Goal: Task Accomplishment & Management: Complete application form

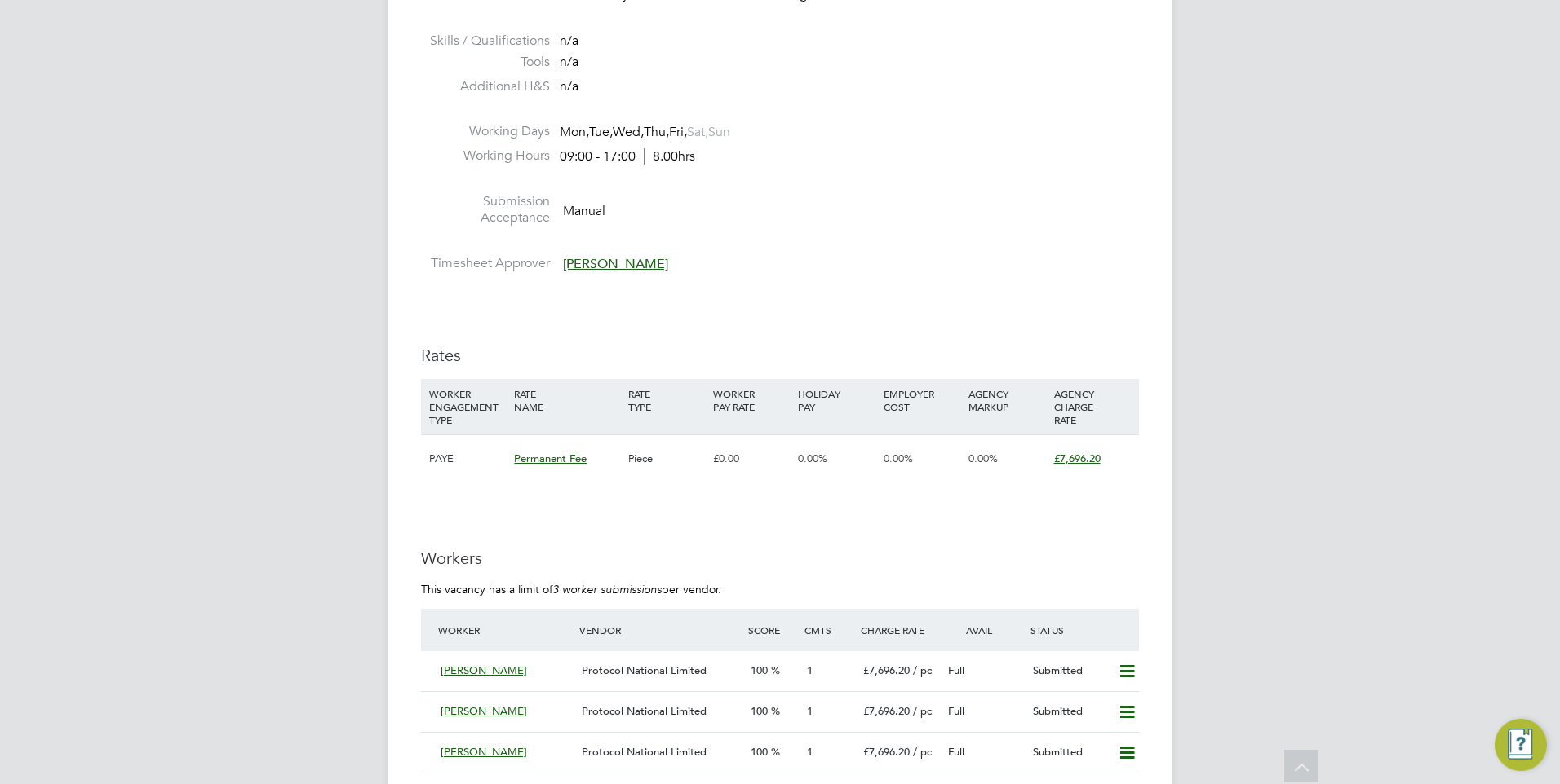
scroll to position [1957, 0]
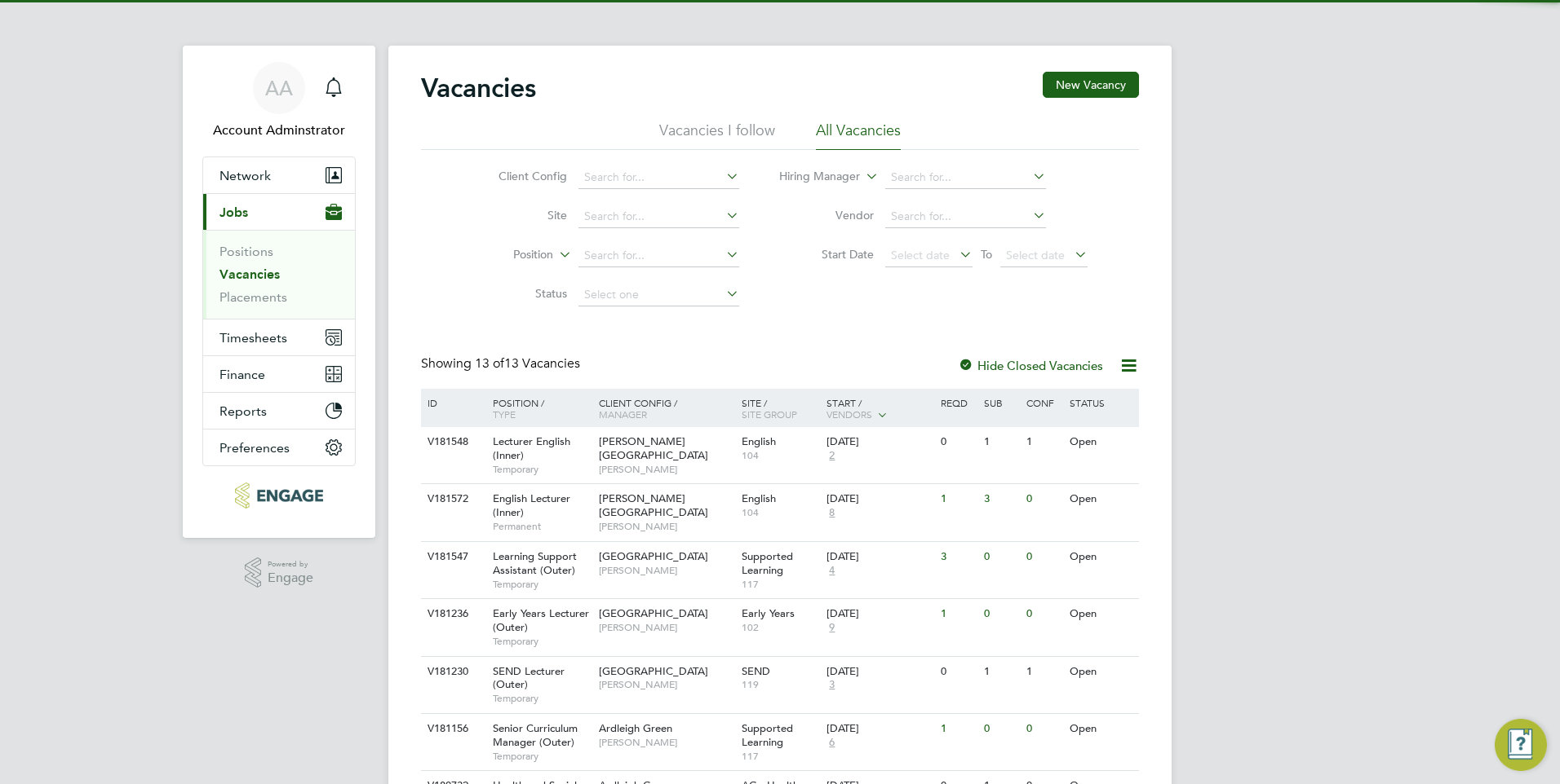
scroll to position [82, 0]
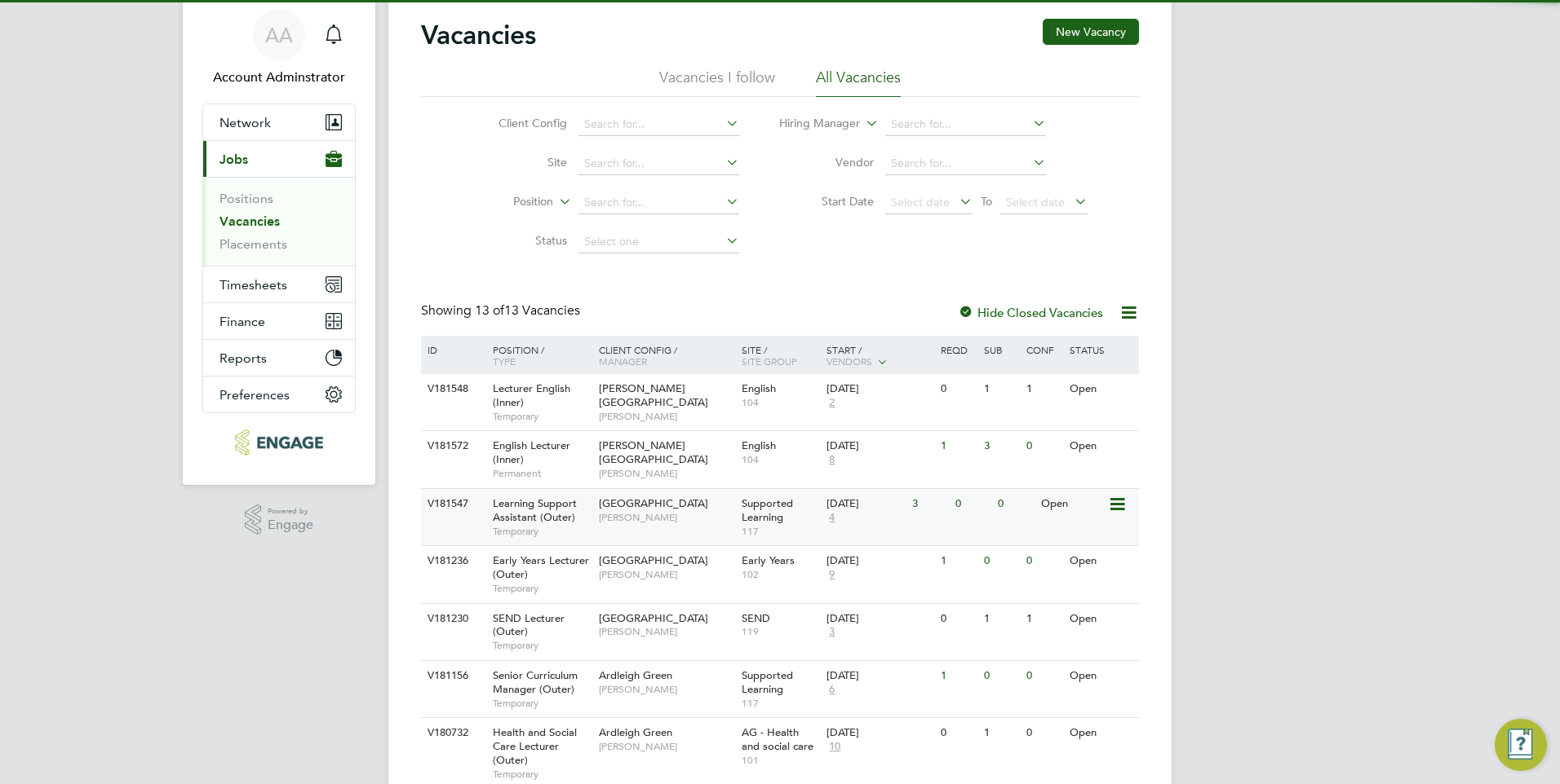
scroll to position [82, 0]
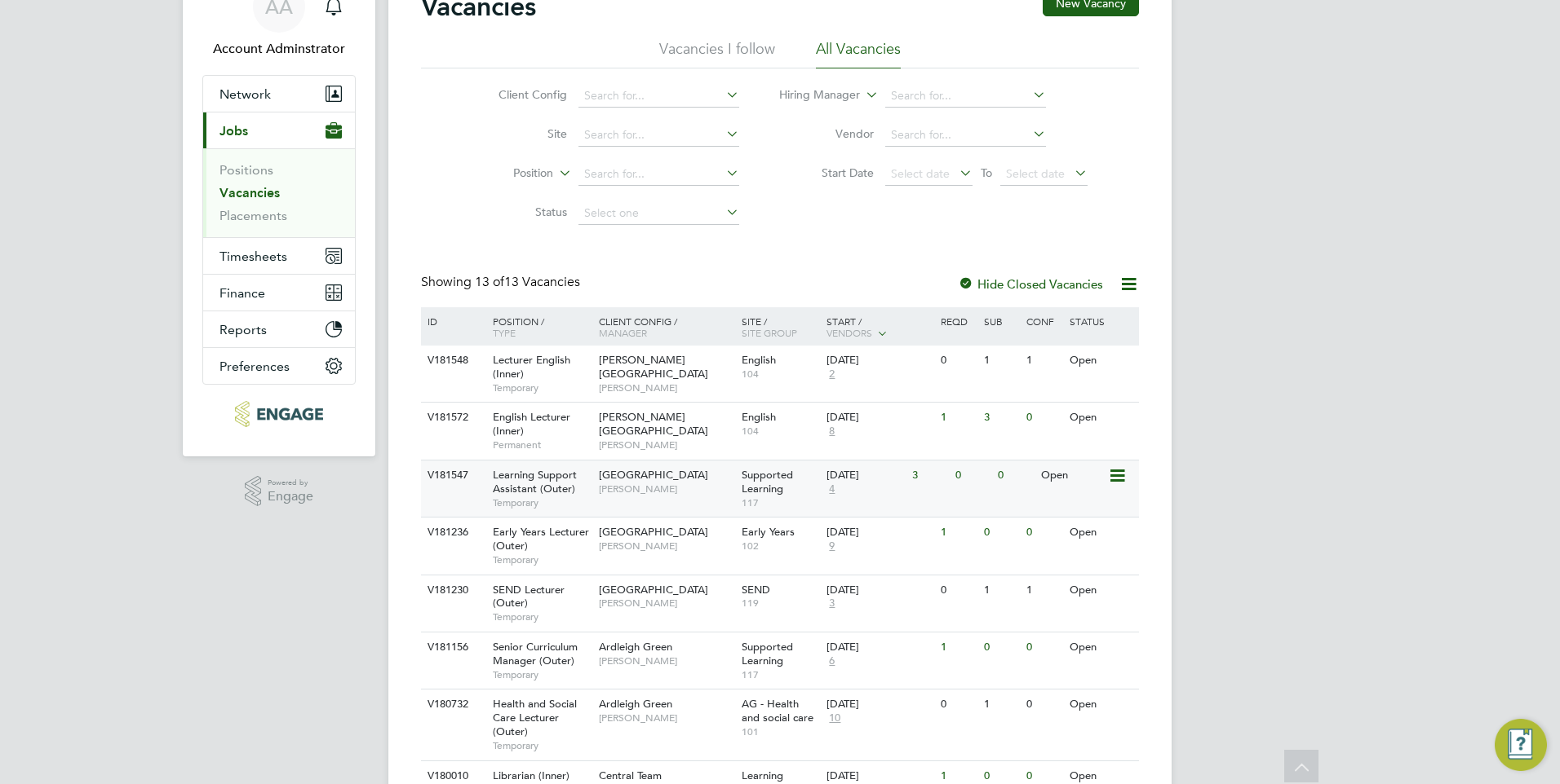
click at [535, 475] on span "Learning Support Assistant (Outer)" at bounding box center [535, 481] width 84 height 28
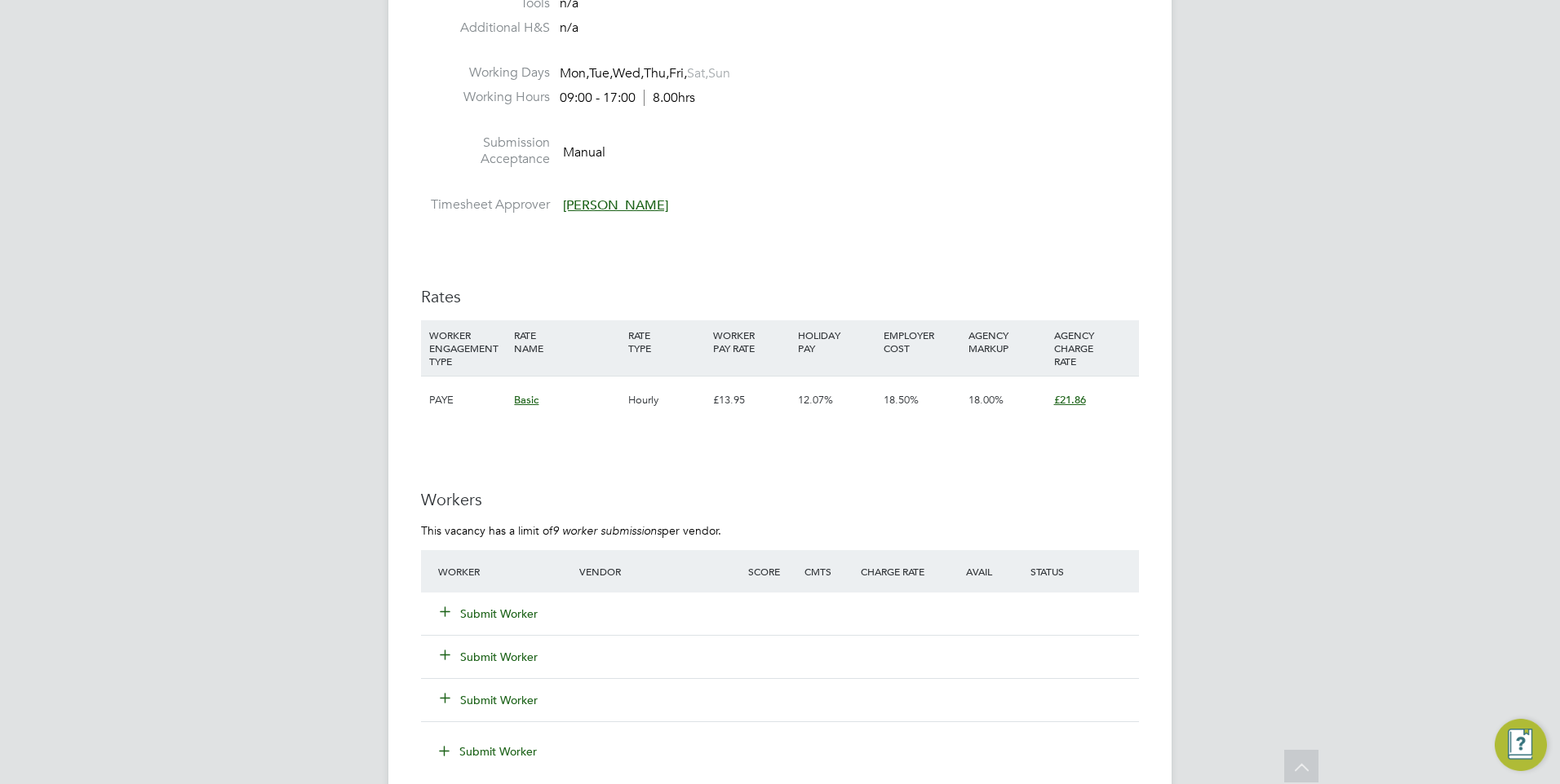
scroll to position [2462, 0]
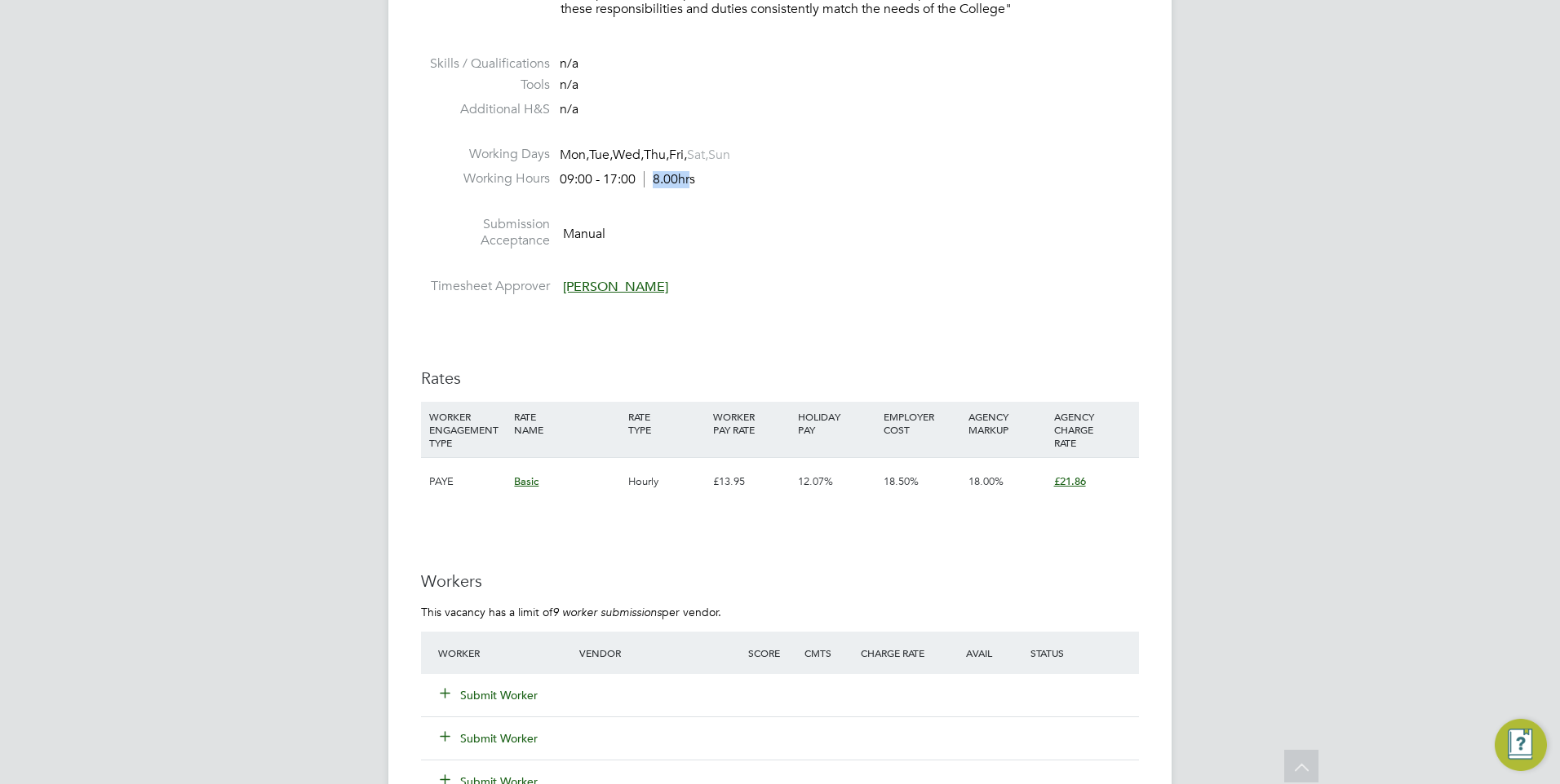
drag, startPoint x: 655, startPoint y: 177, endPoint x: 693, endPoint y: 180, distance: 38.1
click at [693, 180] on span "8.00hrs" at bounding box center [669, 179] width 51 height 16
drag, startPoint x: 693, startPoint y: 180, endPoint x: 706, endPoint y: 183, distance: 13.3
click at [706, 183] on li "Working Hours 09:00 - 17:00 8.00hrs" at bounding box center [780, 182] width 717 height 24
drag, startPoint x: 700, startPoint y: 180, endPoint x: 651, endPoint y: 181, distance: 49.0
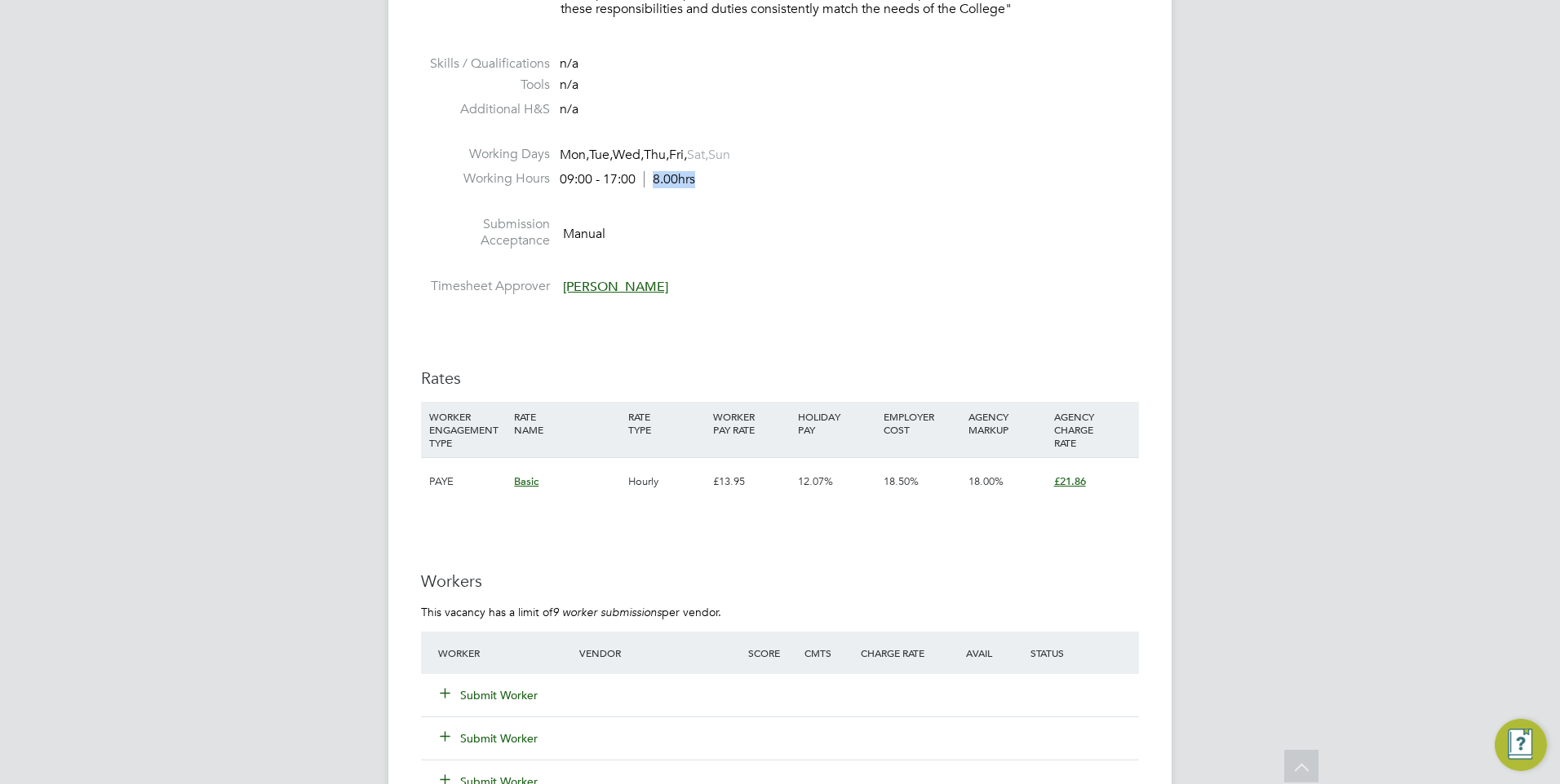
click at [651, 181] on li "Working Hours 09:00 - 17:00 8.00hrs" at bounding box center [780, 182] width 717 height 24
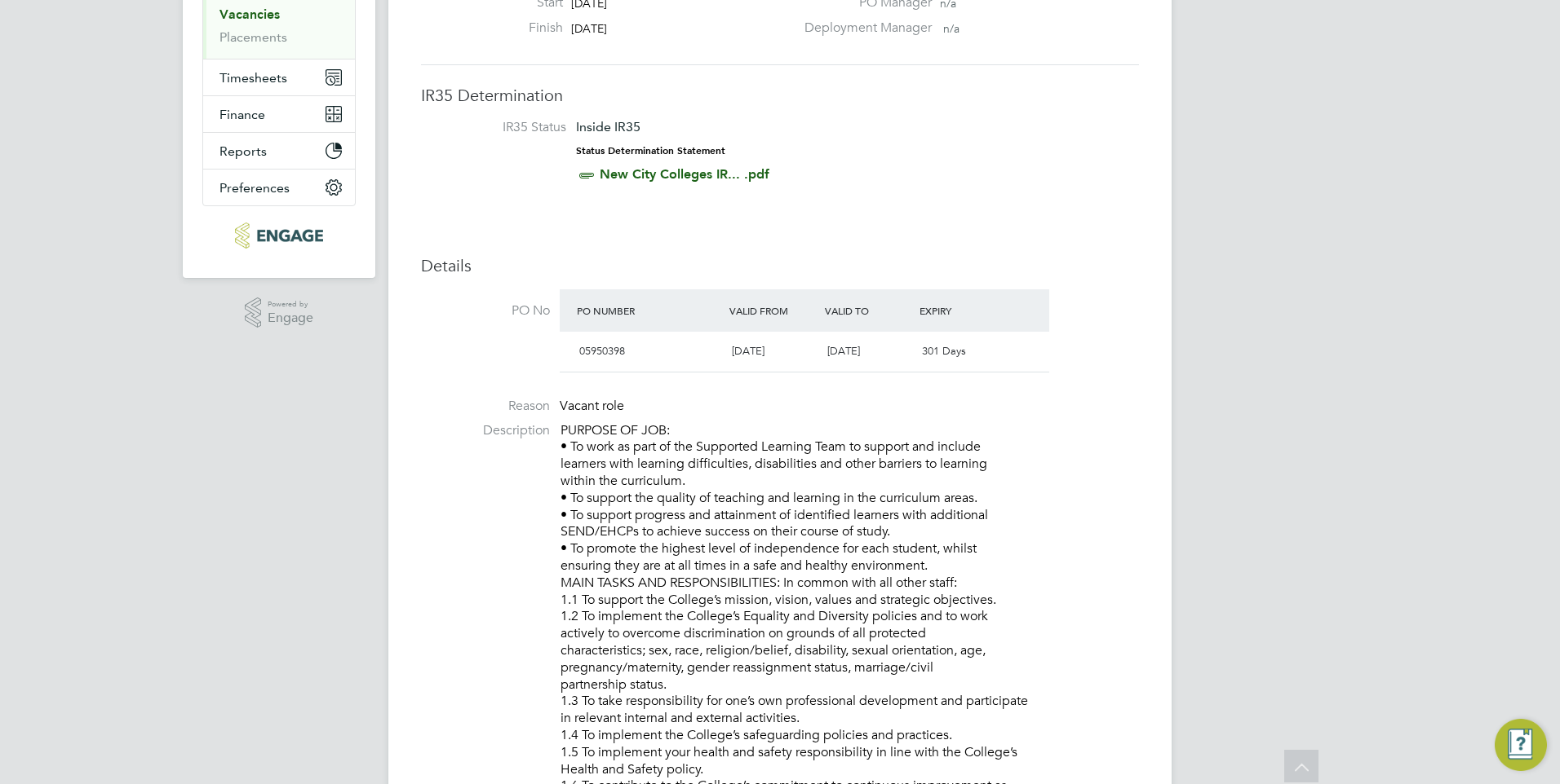
scroll to position [342, 0]
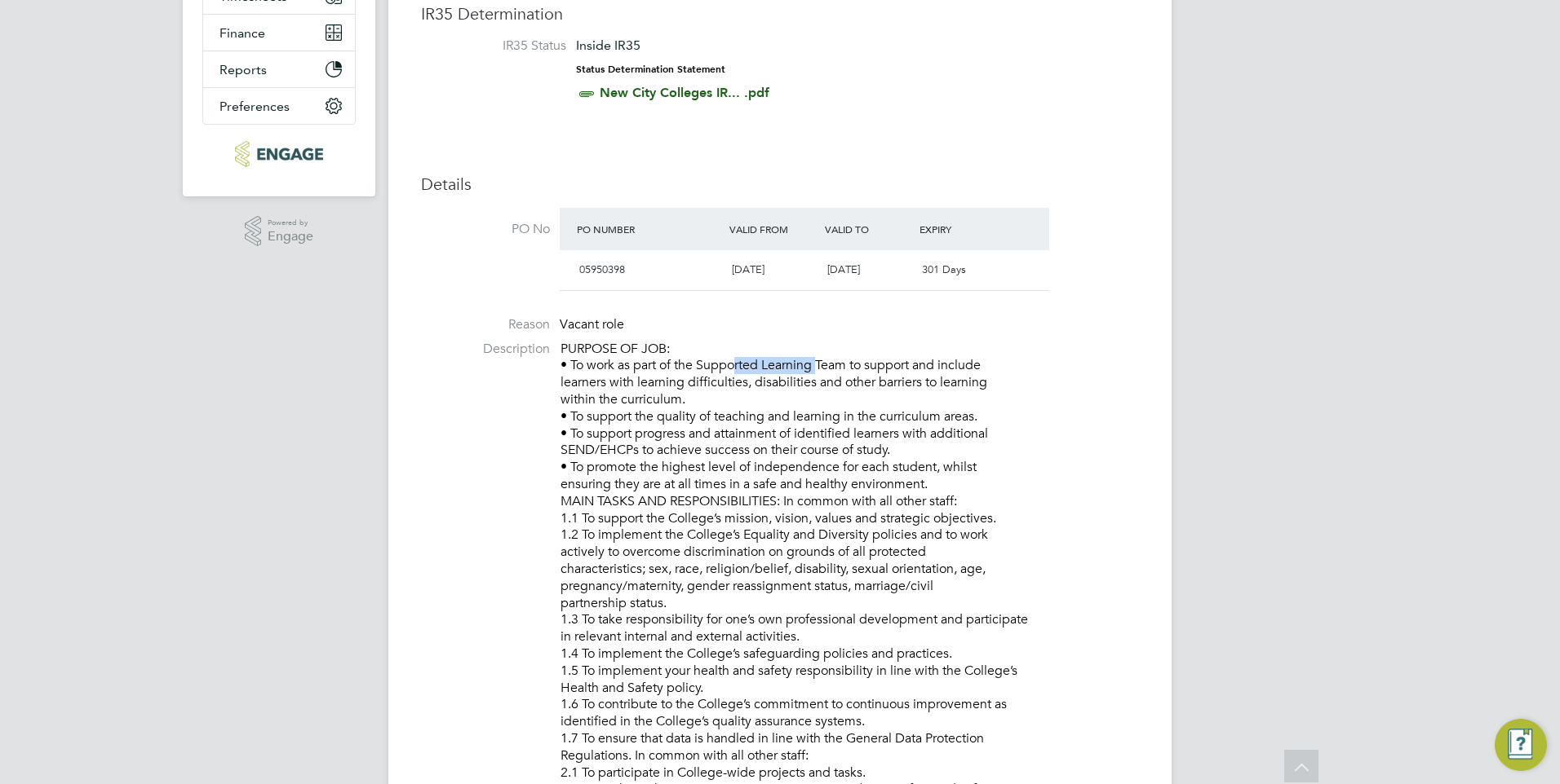
drag, startPoint x: 728, startPoint y: 362, endPoint x: 815, endPoint y: 360, distance: 87.0
drag, startPoint x: 815, startPoint y: 360, endPoint x: 661, endPoint y: 380, distance: 155.3
drag, startPoint x: 570, startPoint y: 359, endPoint x: 968, endPoint y: 361, distance: 398.0
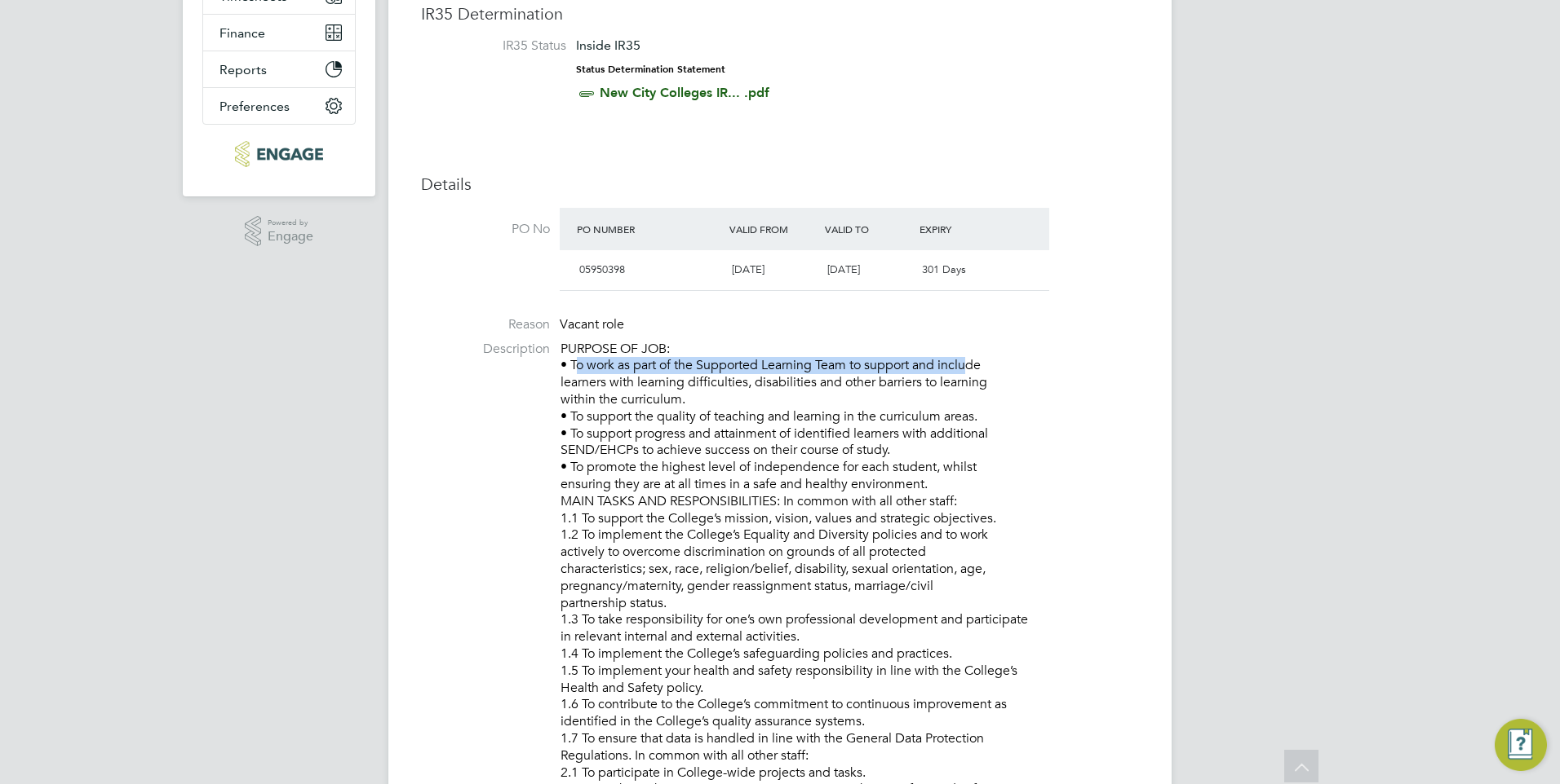
drag, startPoint x: 622, startPoint y: 385, endPoint x: 902, endPoint y: 393, distance: 280.1
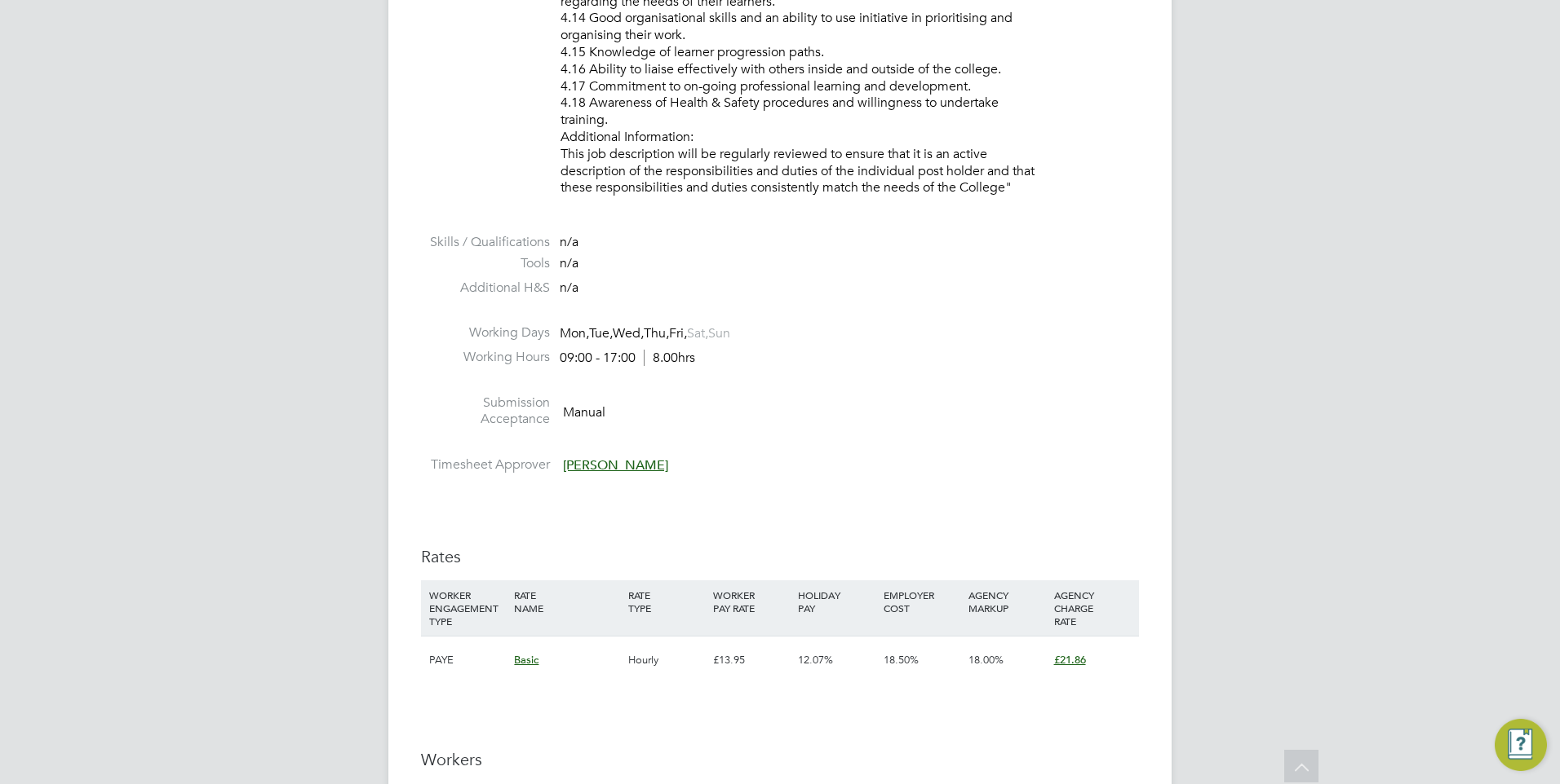
scroll to position [2609, 0]
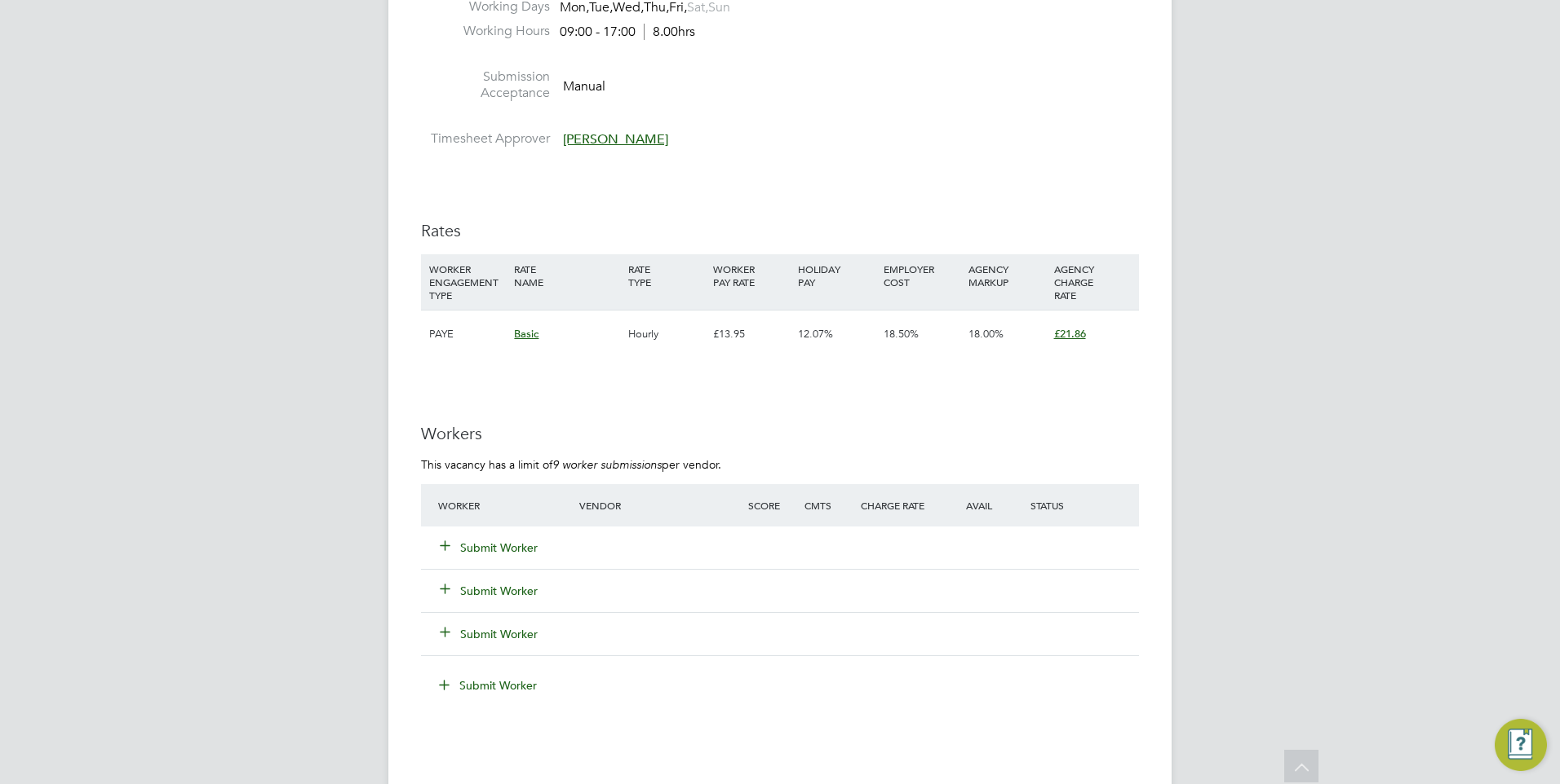
click at [494, 547] on button "Submit Worker" at bounding box center [489, 547] width 98 height 16
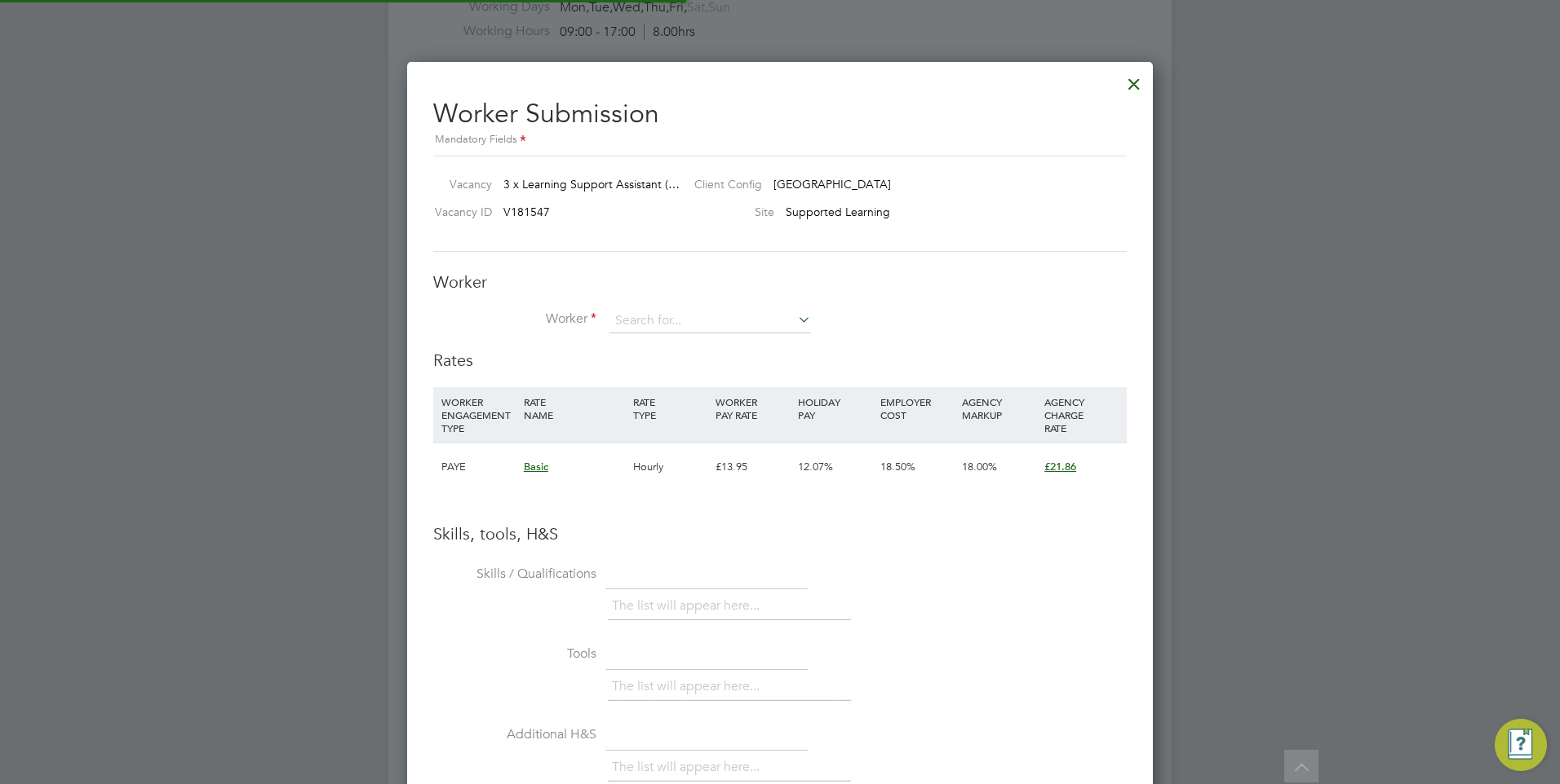
scroll to position [49, 111]
click at [666, 320] on input at bounding box center [711, 320] width 202 height 24
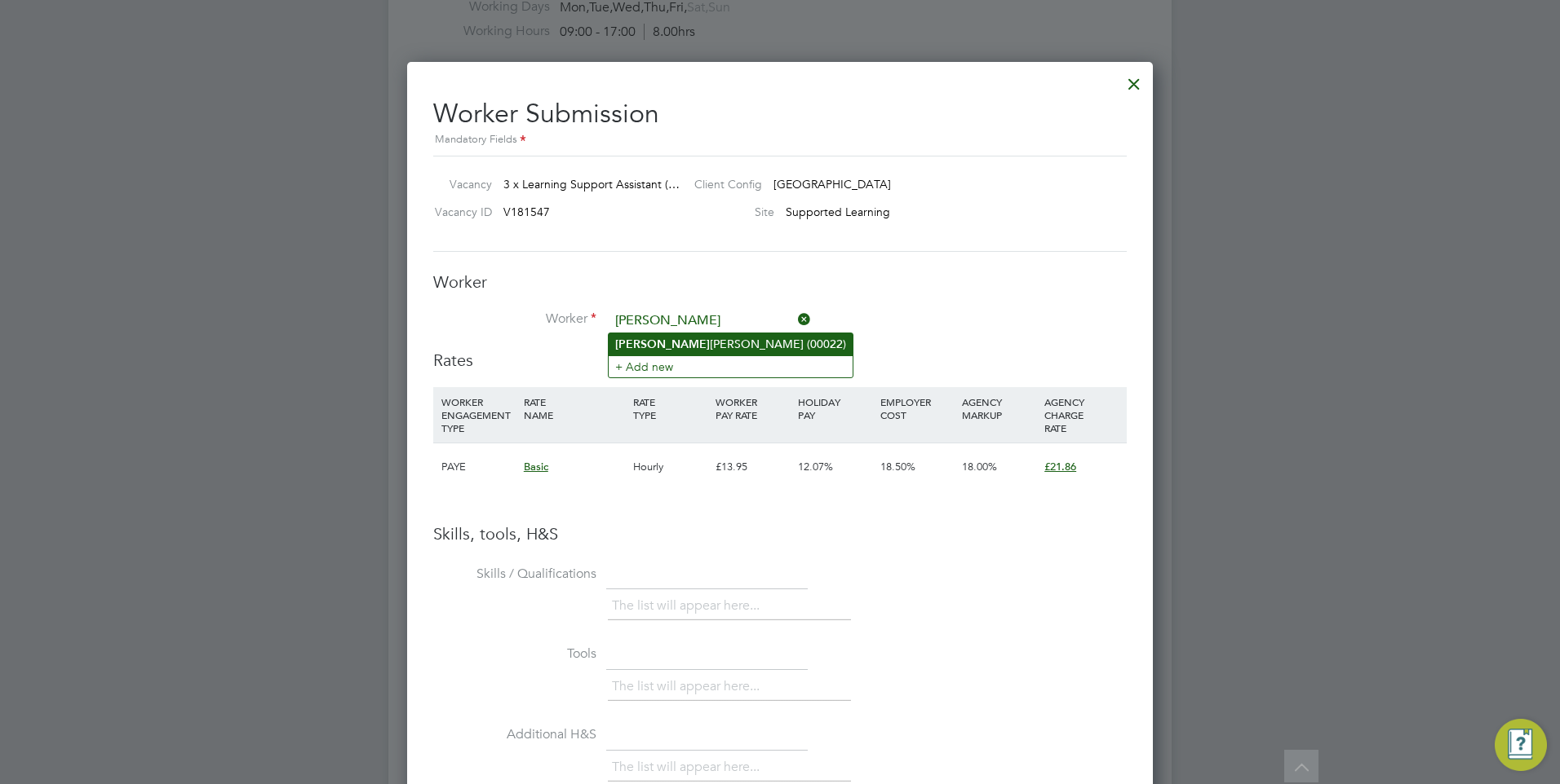
click at [682, 342] on li "Maria Fernanda Cajiao-Velasco (00022)" at bounding box center [730, 344] width 244 height 22
type input "Maria Fernanda Cajiao-Velasco (00022)"
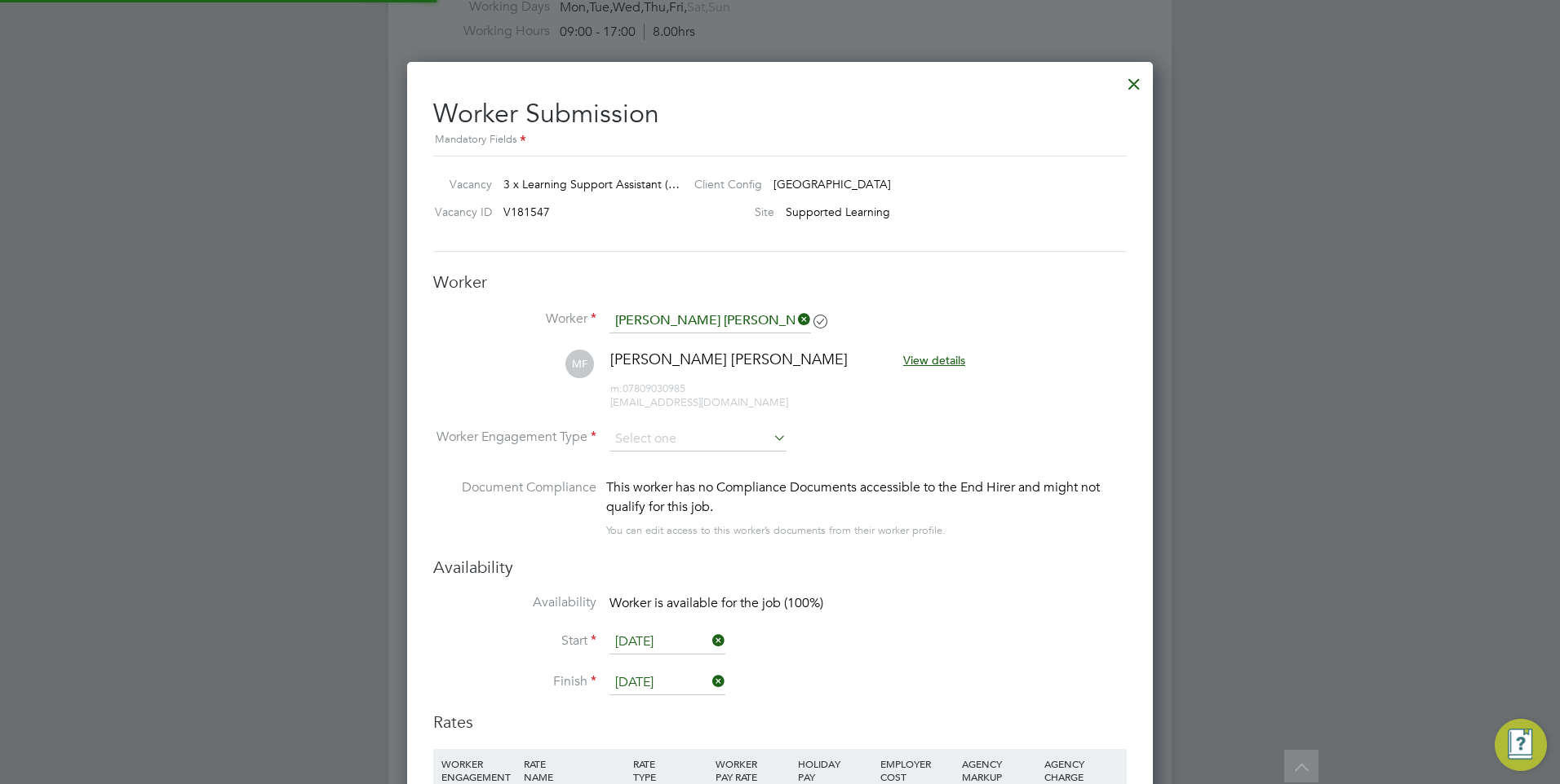
scroll to position [1392, 747]
type input "02 Jan 2026"
click at [717, 430] on input at bounding box center [698, 439] width 177 height 24
click at [654, 473] on li "PAYE" at bounding box center [698, 483] width 179 height 21
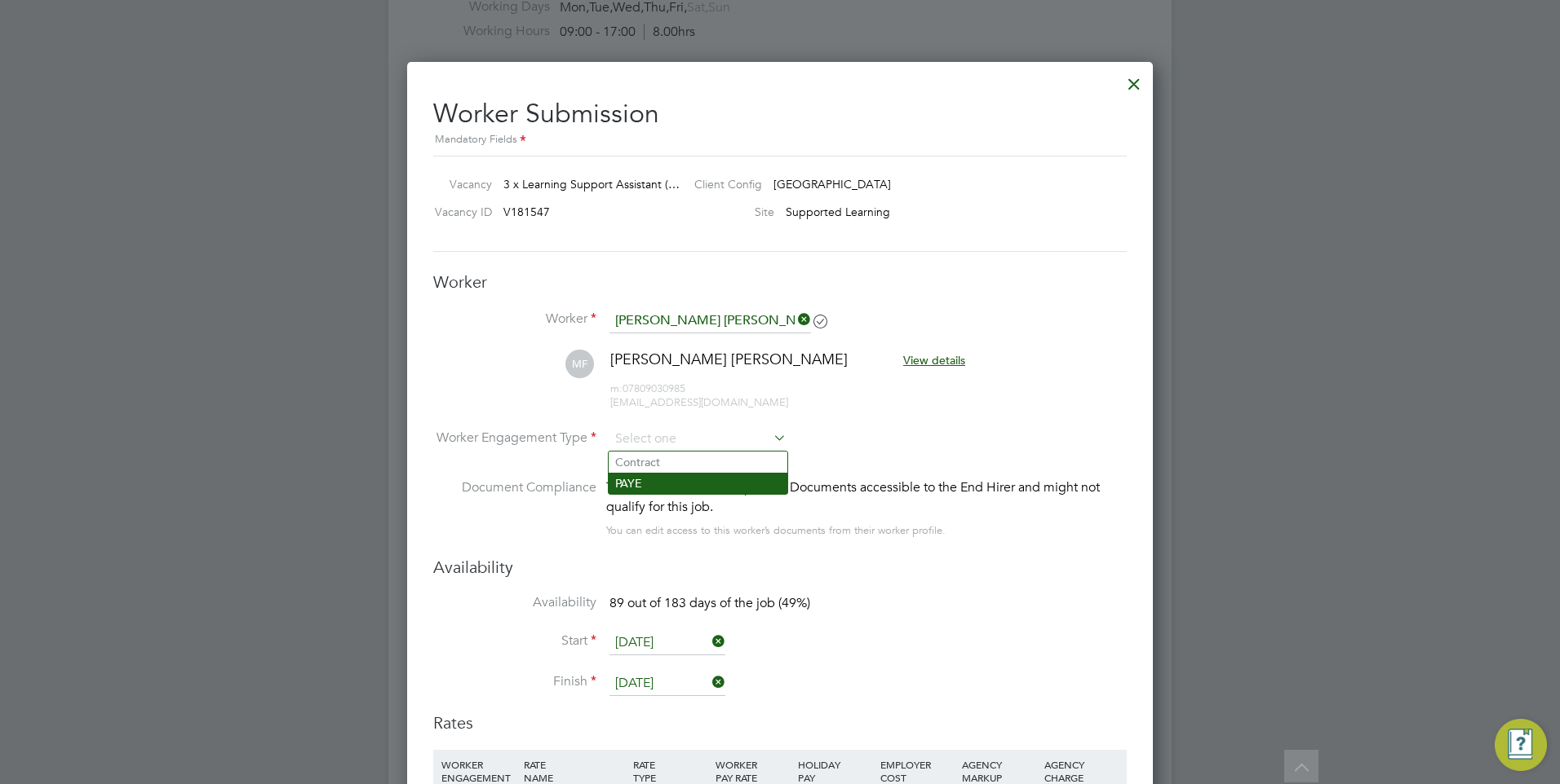
type input "PAYE"
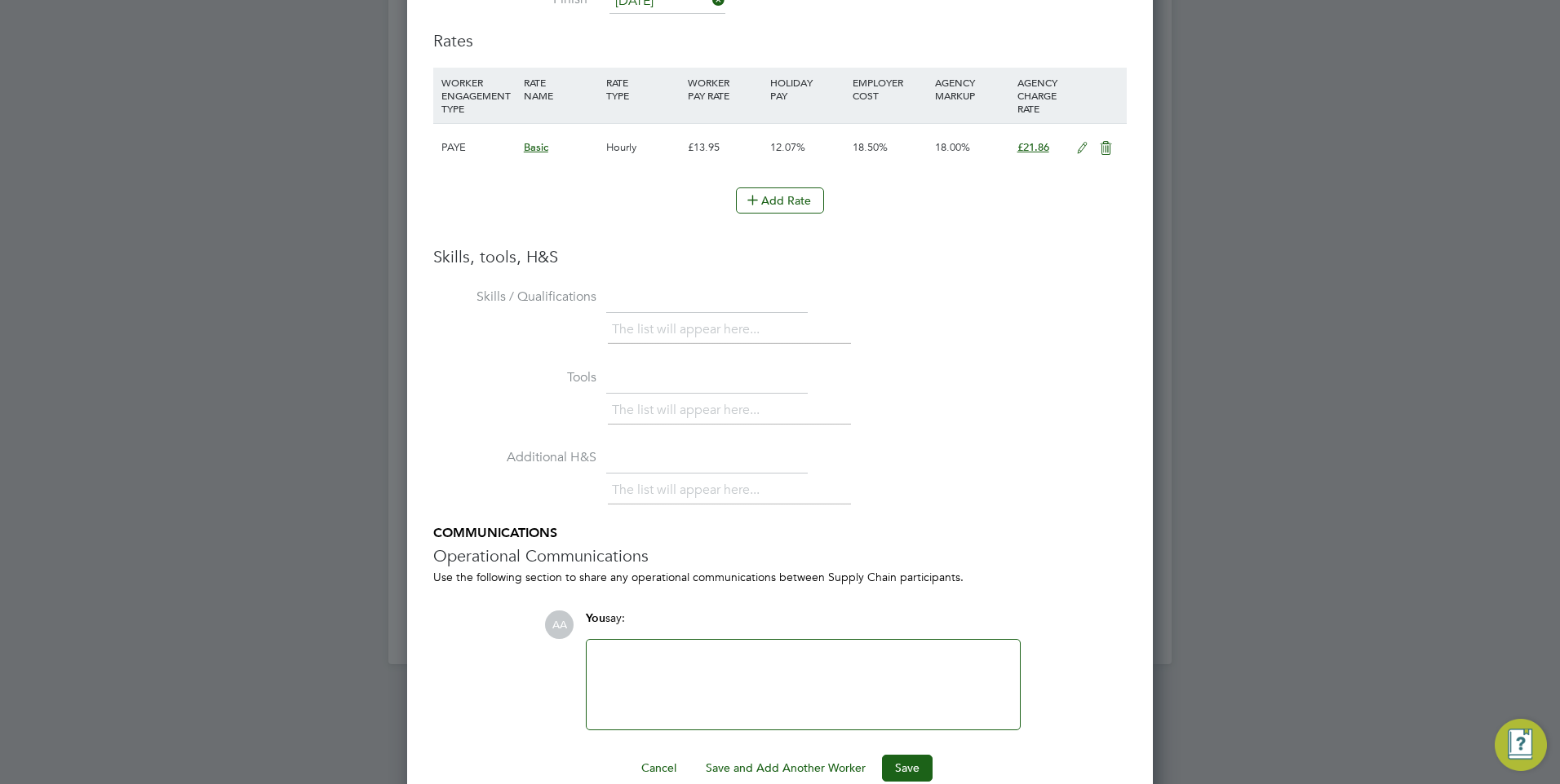
scroll to position [3321, 0]
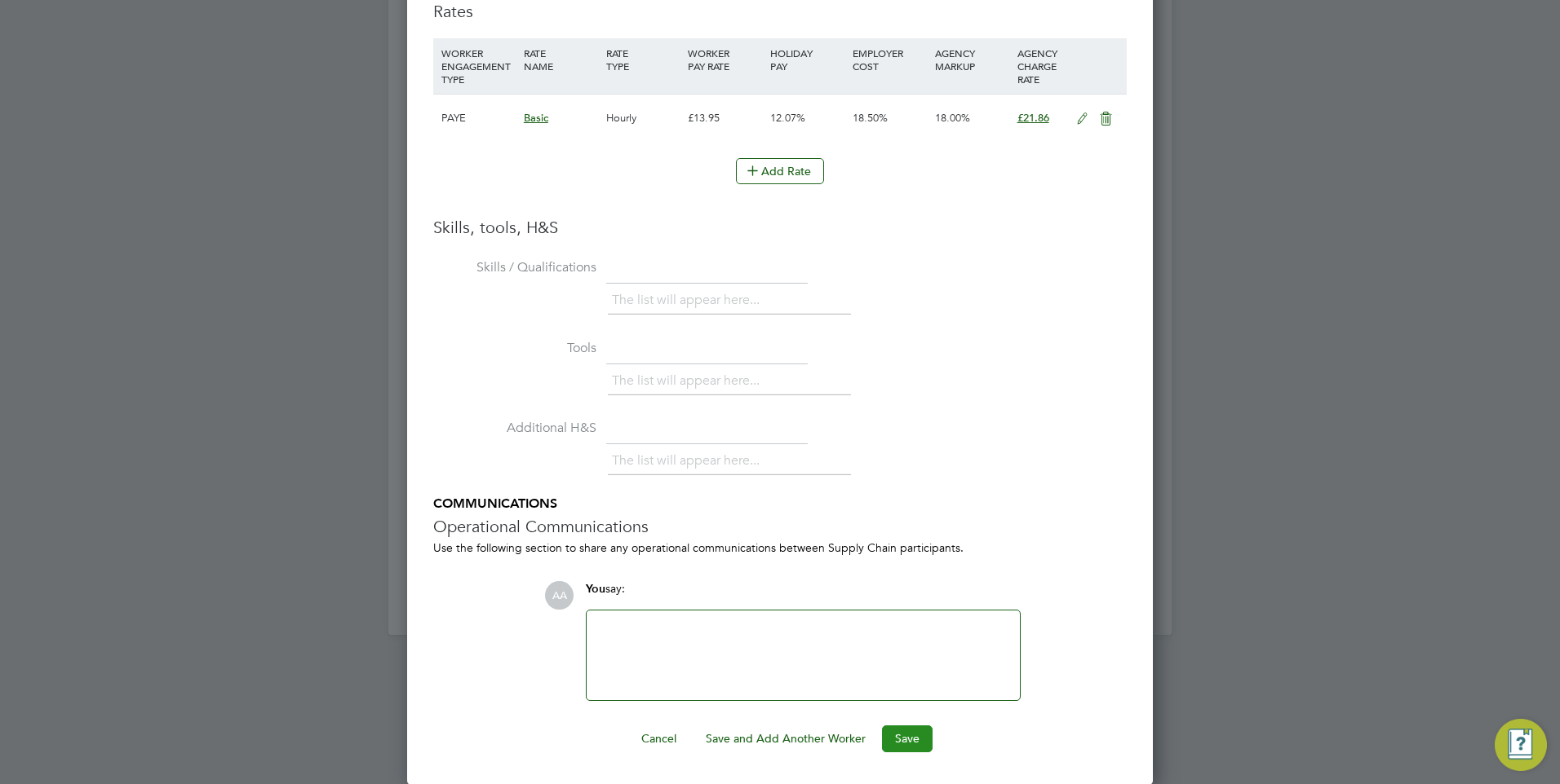
click at [897, 728] on button "Save" at bounding box center [907, 738] width 50 height 26
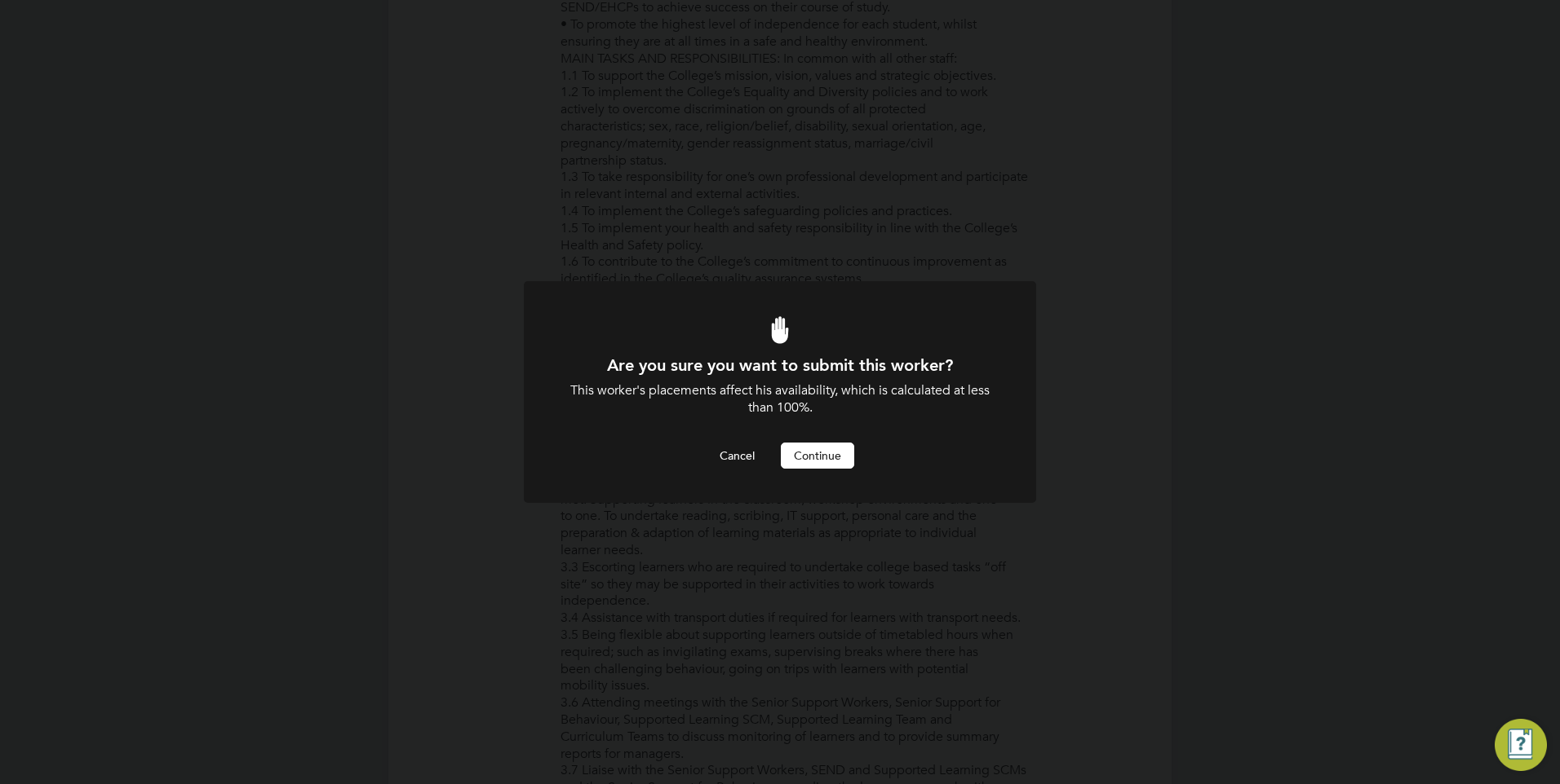
scroll to position [0, 0]
click at [833, 454] on button "Continue" at bounding box center [817, 455] width 74 height 26
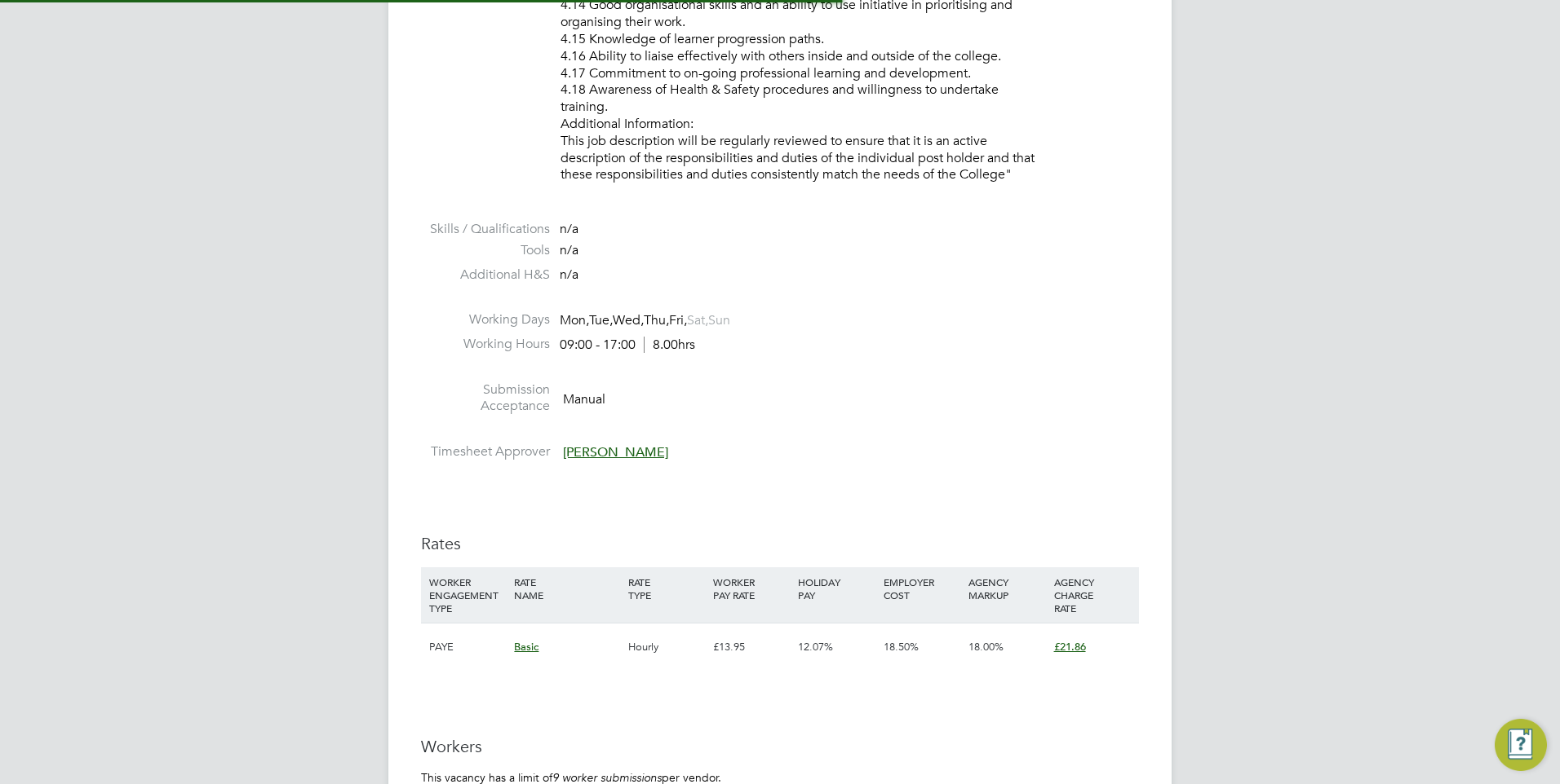
scroll to position [8, 8]
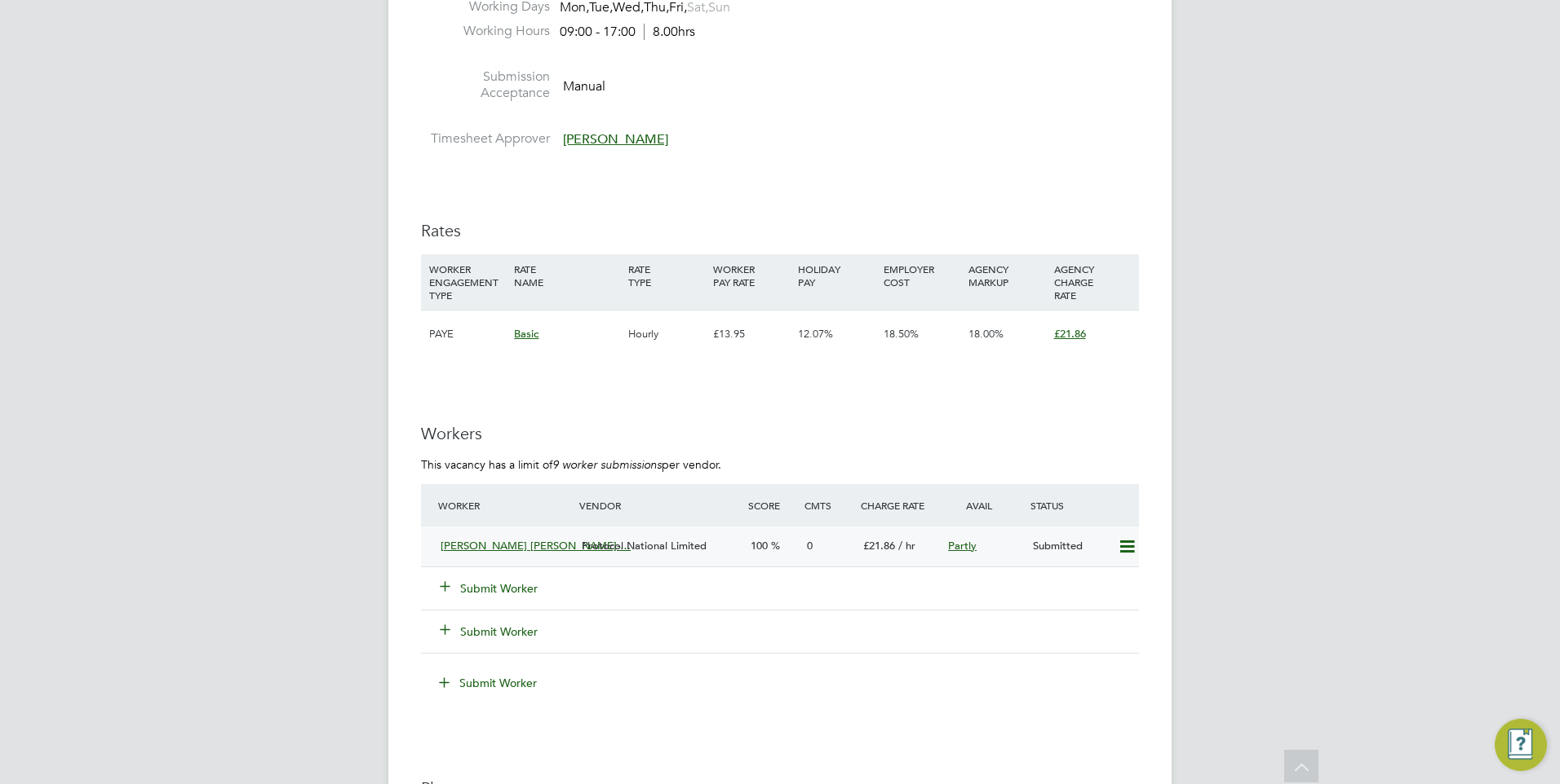
click at [645, 540] on span "Protocol National Limited" at bounding box center [644, 545] width 125 height 14
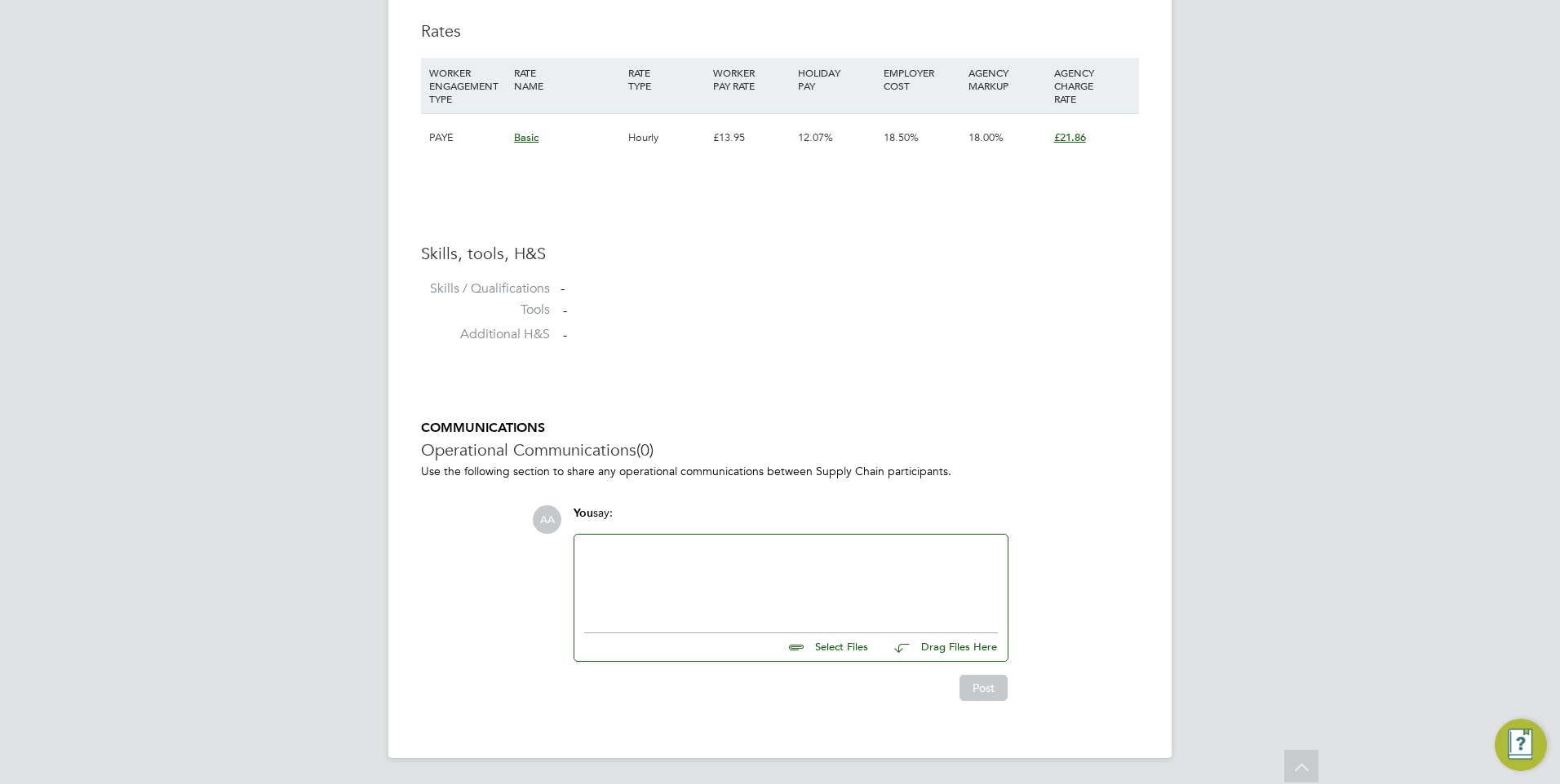
click at [744, 564] on div at bounding box center [791, 579] width 414 height 70
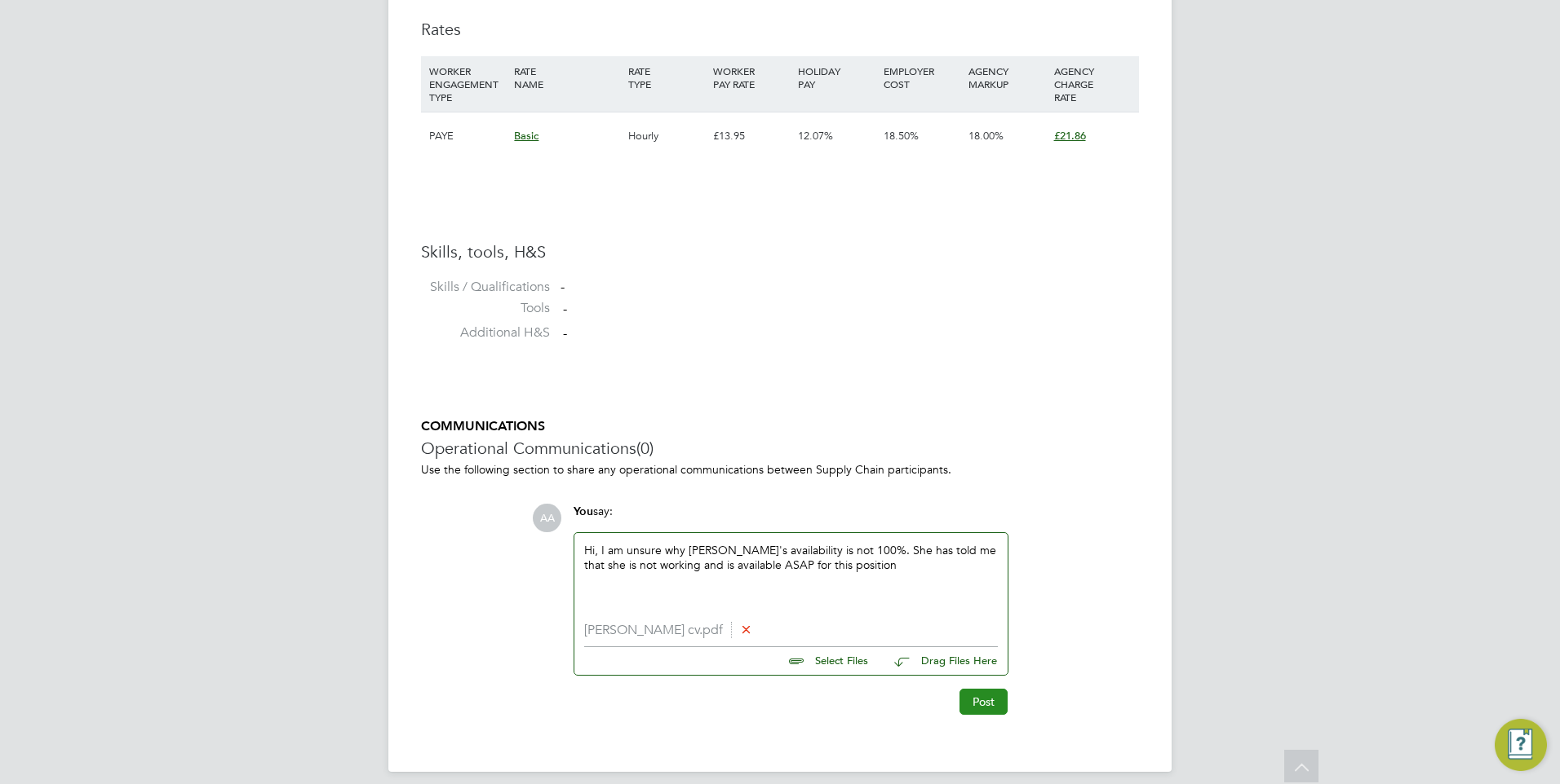
click at [966, 707] on button "Post" at bounding box center [983, 702] width 49 height 26
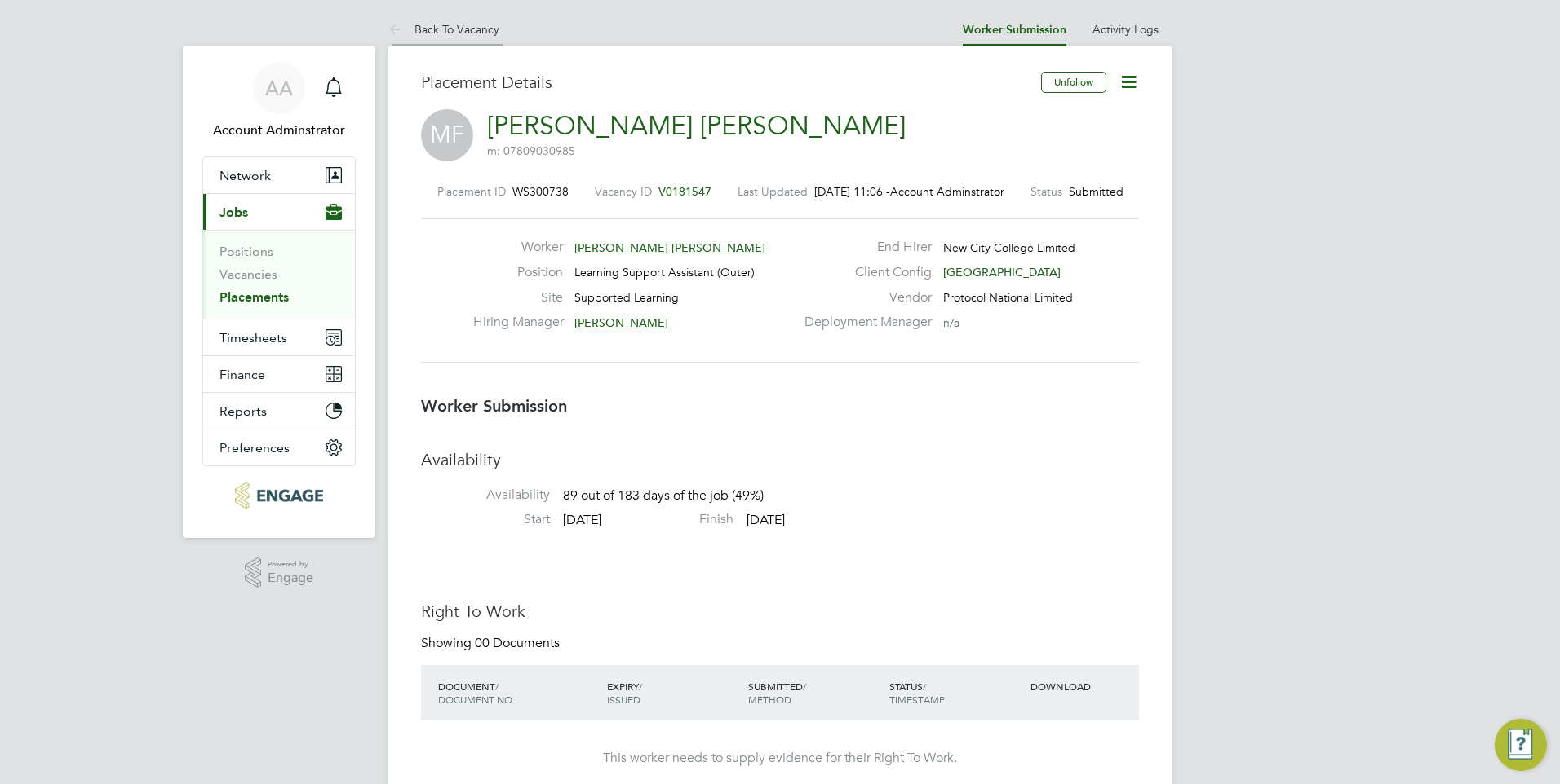
click at [457, 30] on link "Back To Vacancy" at bounding box center [444, 29] width 111 height 15
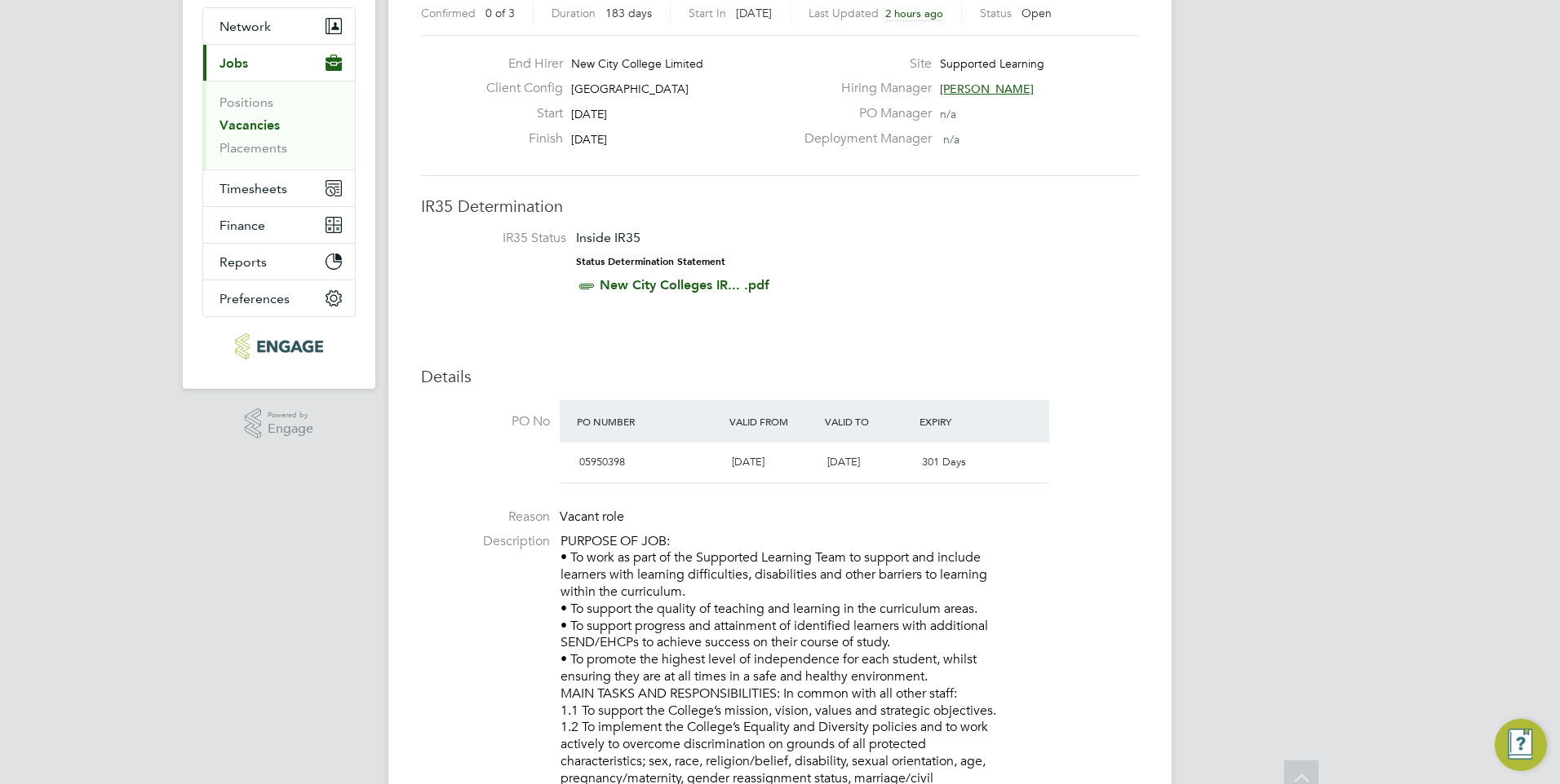
scroll to position [163, 0]
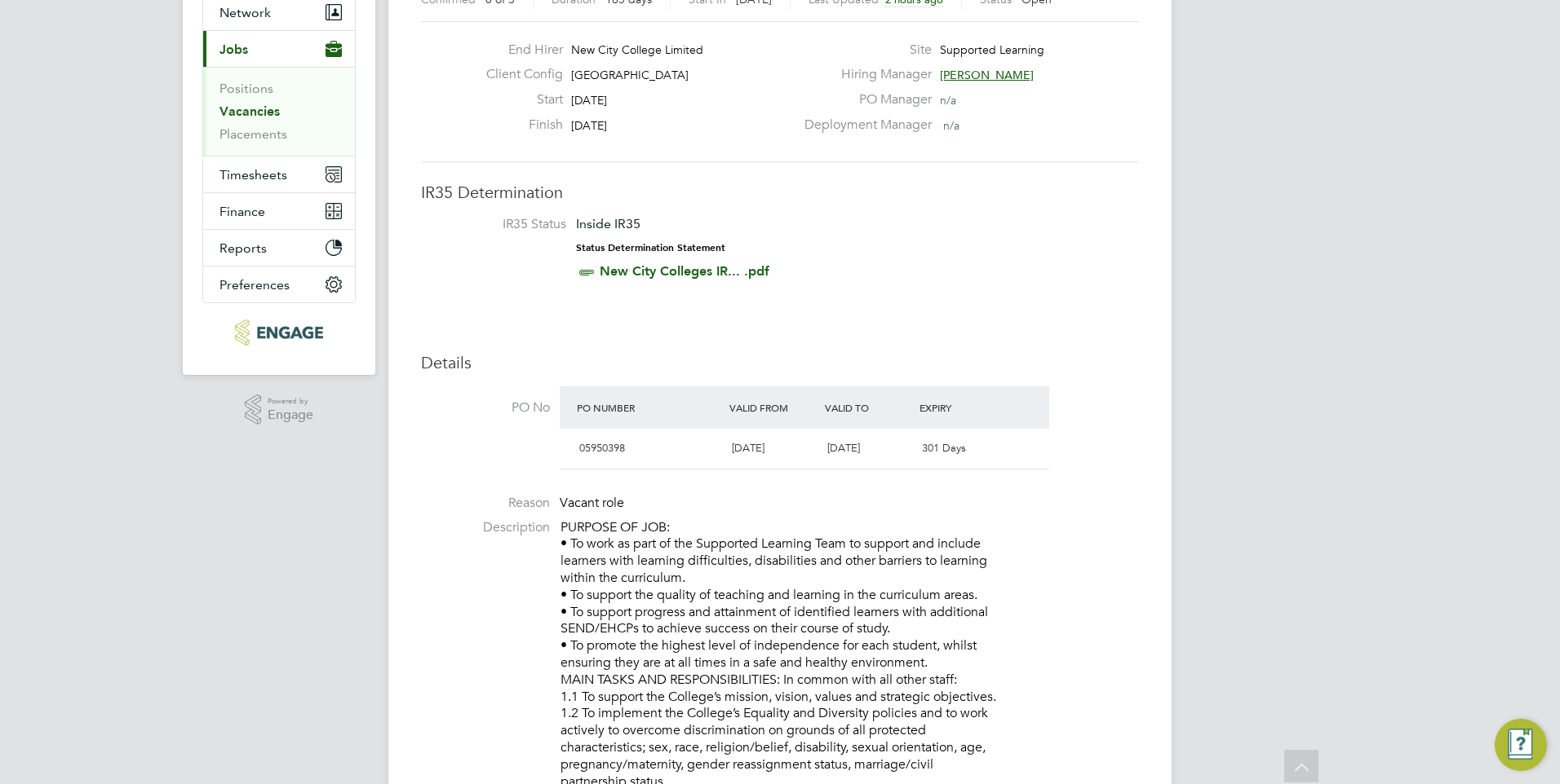
drag, startPoint x: 939, startPoint y: 665, endPoint x: 539, endPoint y: 539, distance: 419.4
drag, startPoint x: 539, startPoint y: 539, endPoint x: 620, endPoint y: 548, distance: 81.5
copy p "• To work as part of the Supported Learning Team to support and include learner…"
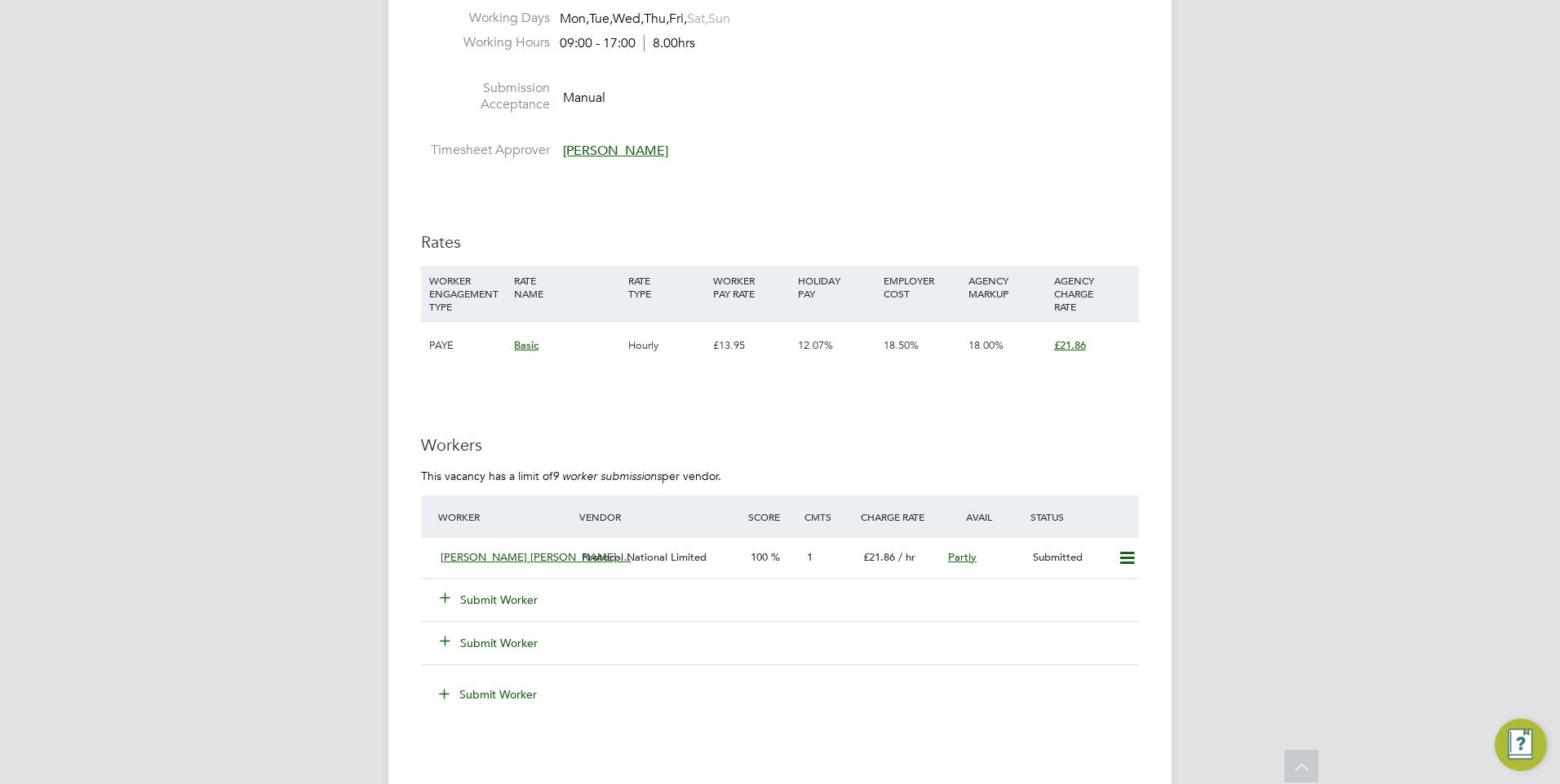
scroll to position [2609, 0]
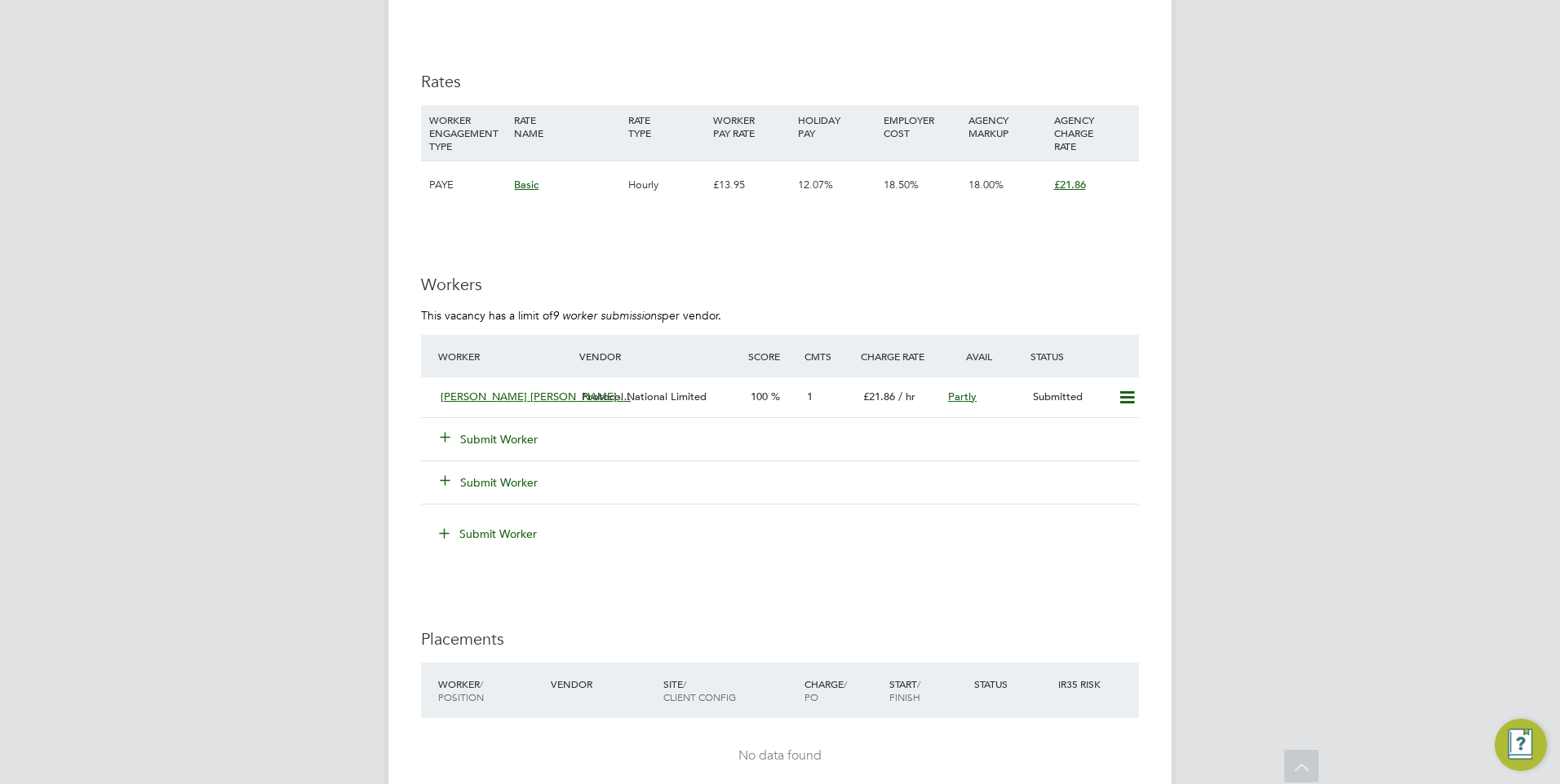
scroll to position [2772, 0]
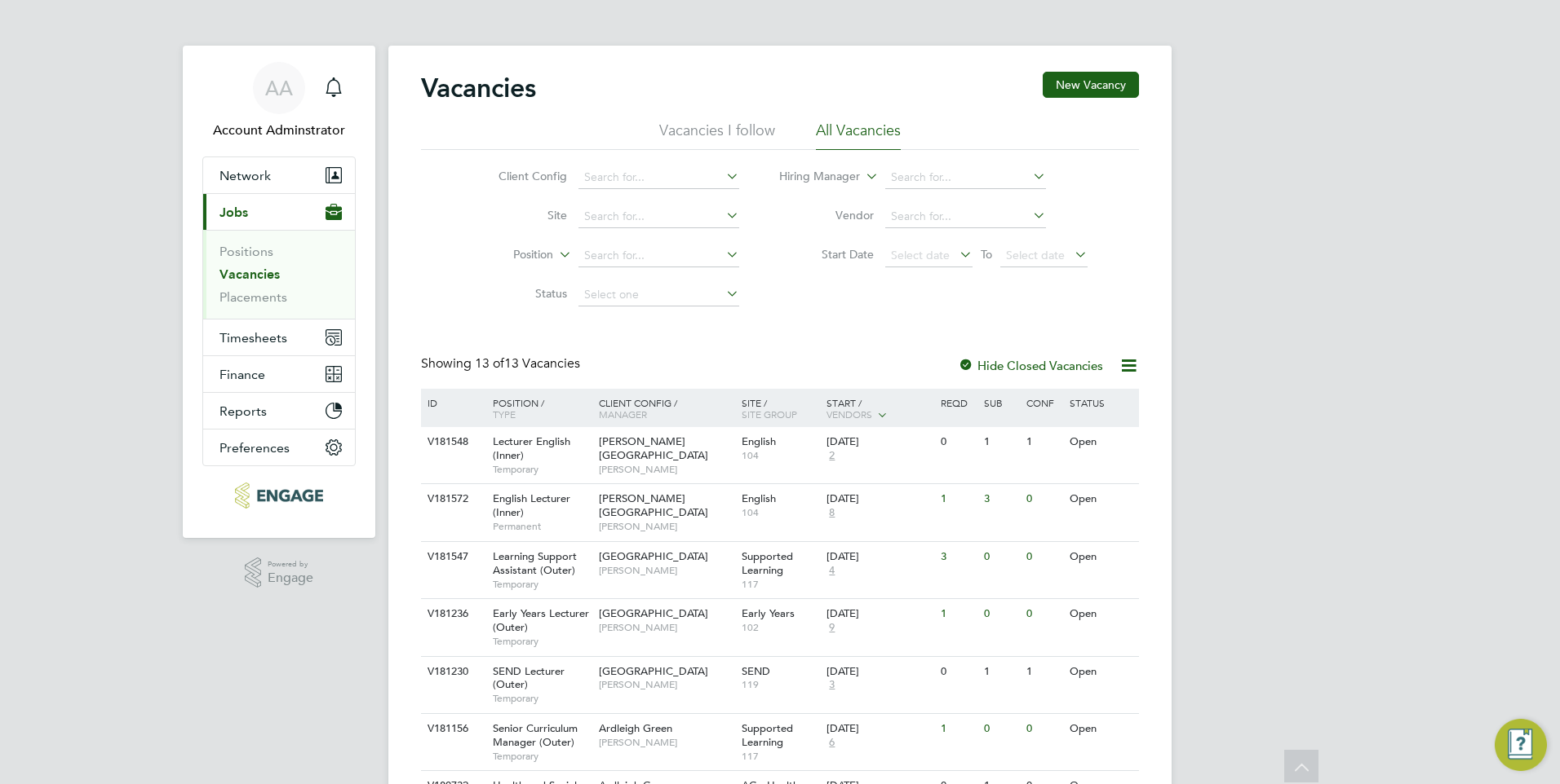
scroll to position [82, 0]
